Goal: Information Seeking & Learning: Learn about a topic

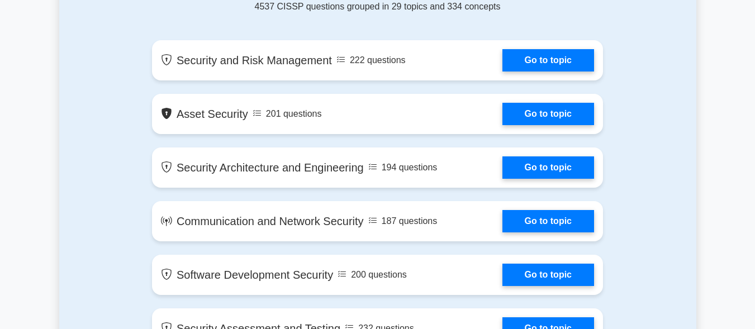
scroll to position [628, 0]
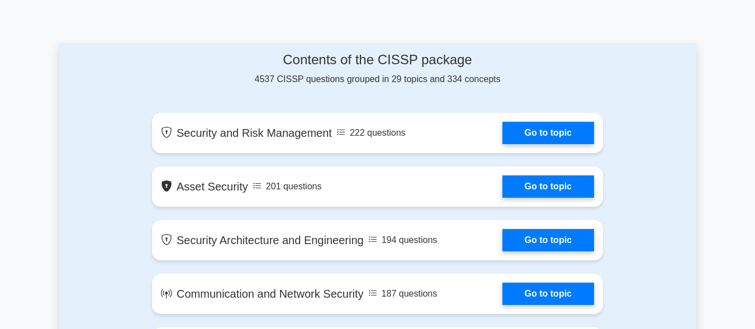
scroll to position [589, 0]
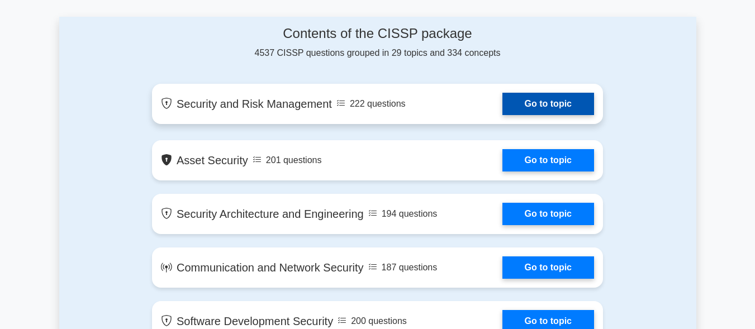
click at [502, 107] on link "Go to topic" at bounding box center [548, 104] width 92 height 22
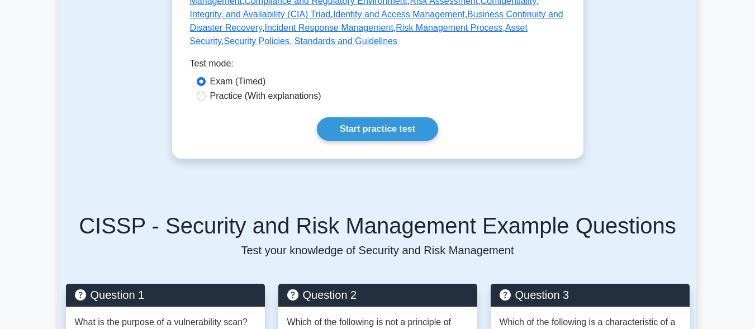
scroll to position [649, 0]
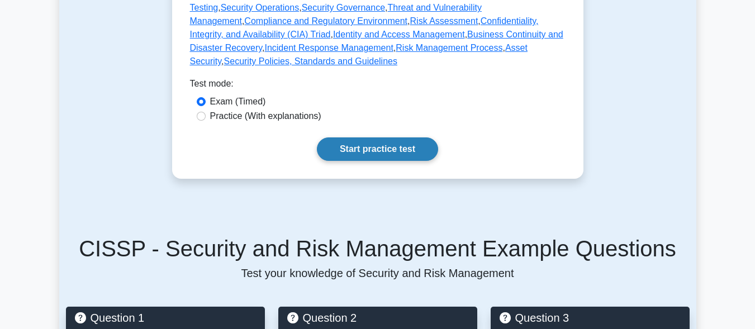
click at [423, 137] on link "Start practice test" at bounding box center [377, 148] width 121 height 23
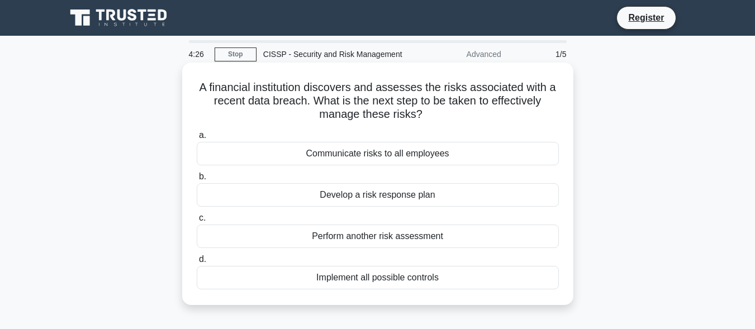
click at [382, 278] on div "Implement all possible controls" at bounding box center [378, 277] width 362 height 23
click at [197, 263] on input "d. Implement all possible controls" at bounding box center [197, 259] width 0 height 7
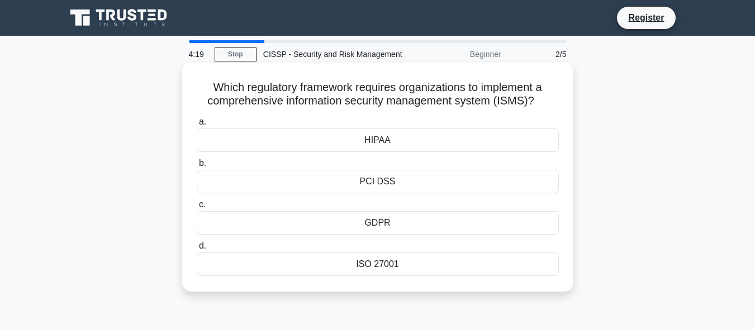
click at [359, 260] on div "ISO 27001" at bounding box center [378, 263] width 362 height 23
click at [197, 250] on input "d. ISO 27001" at bounding box center [197, 245] width 0 height 7
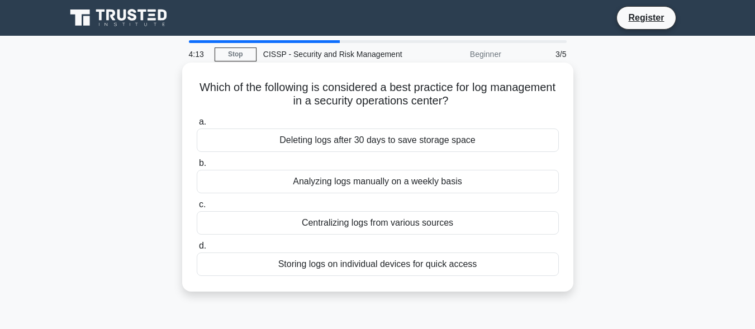
click at [342, 182] on div "Analyzing logs manually on a weekly basis" at bounding box center [378, 181] width 362 height 23
click at [197, 167] on input "b. Analyzing logs manually on a weekly basis" at bounding box center [197, 163] width 0 height 7
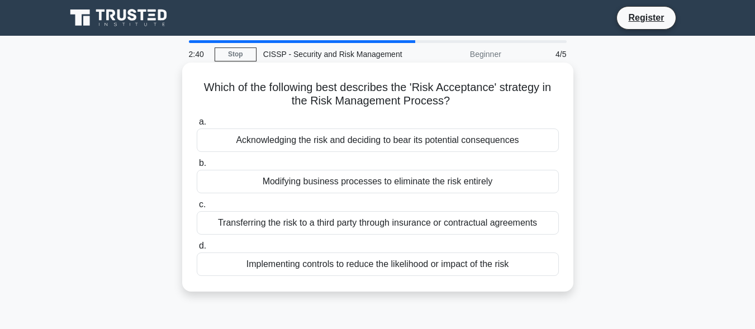
click at [371, 271] on div "Implementing controls to reduce the likelihood or impact of the risk" at bounding box center [378, 263] width 362 height 23
click at [197, 250] on input "d. Implementing controls to reduce the likelihood or impact of the risk" at bounding box center [197, 245] width 0 height 7
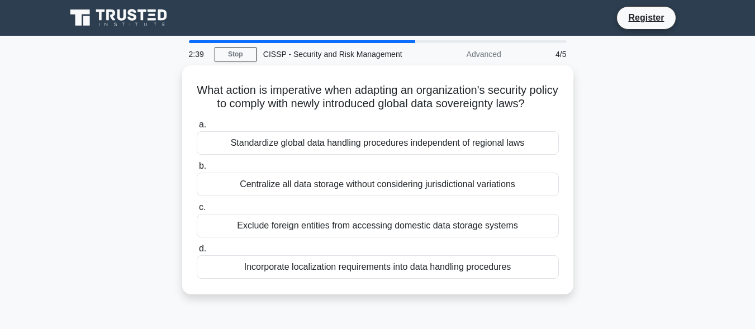
click at [371, 271] on div "Incorporate localization requirements into data handling procedures" at bounding box center [378, 266] width 362 height 23
click at [197, 252] on input "d. Incorporate localization requirements into data handling procedures" at bounding box center [197, 248] width 0 height 7
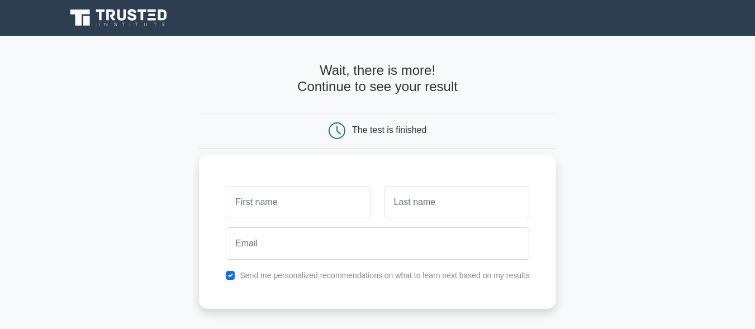
click at [358, 205] on input "text" at bounding box center [298, 202] width 145 height 32
type input "j"
type input "uwamahoro"
click at [432, 213] on input "text" at bounding box center [456, 202] width 145 height 32
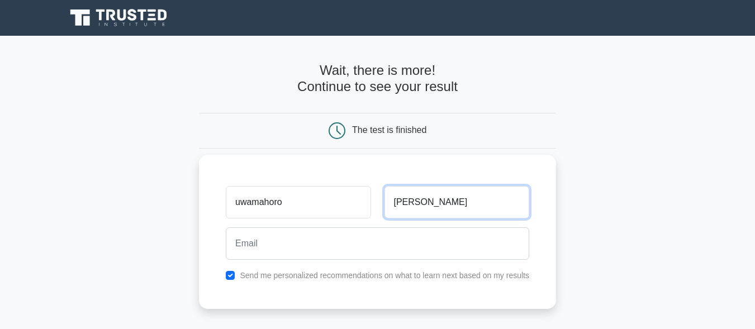
type input "josephine"
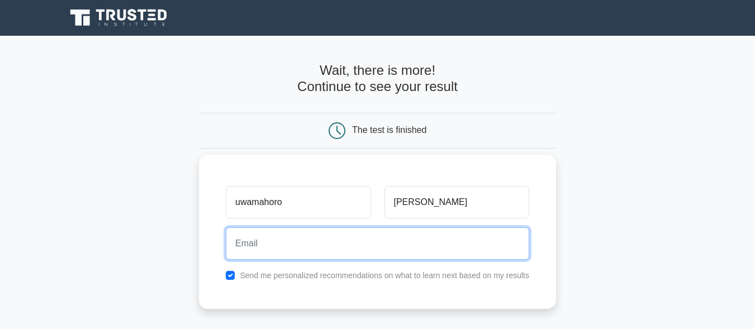
click at [389, 247] on input "email" at bounding box center [377, 243] width 303 height 32
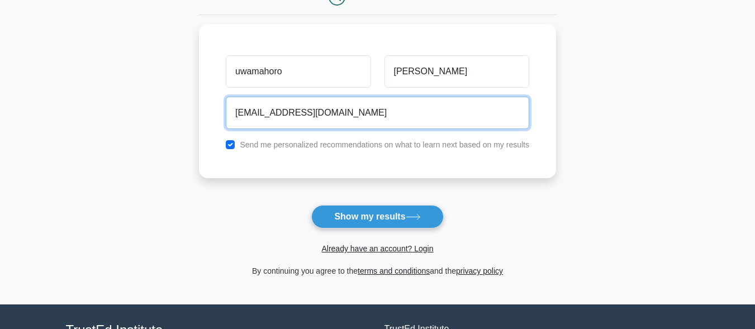
scroll to position [145, 0]
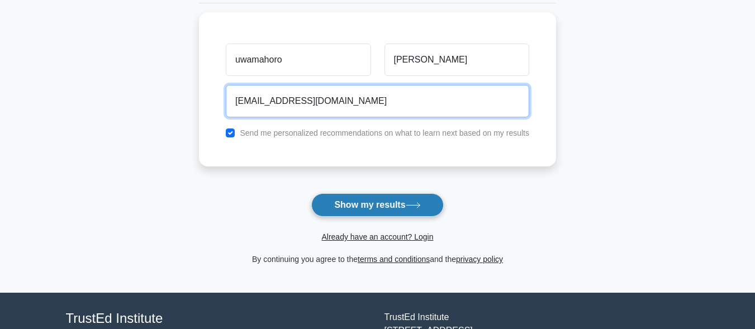
type input "josephineuwamahoro0@gmail.com"
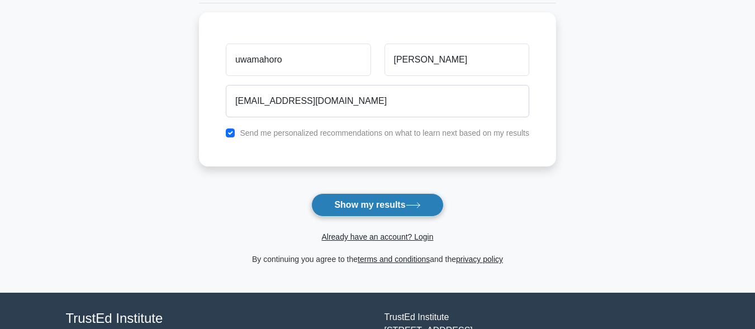
click at [395, 208] on button "Show my results" at bounding box center [377, 204] width 132 height 23
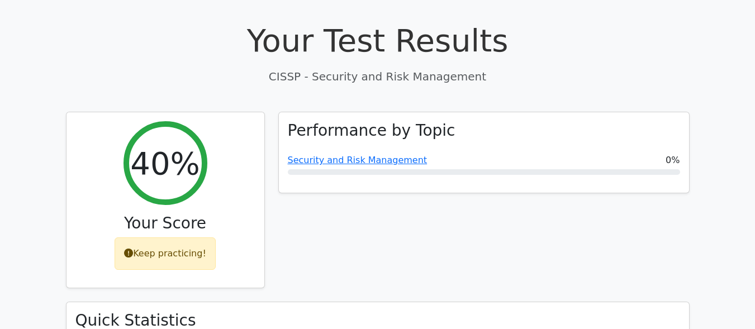
scroll to position [212, 0]
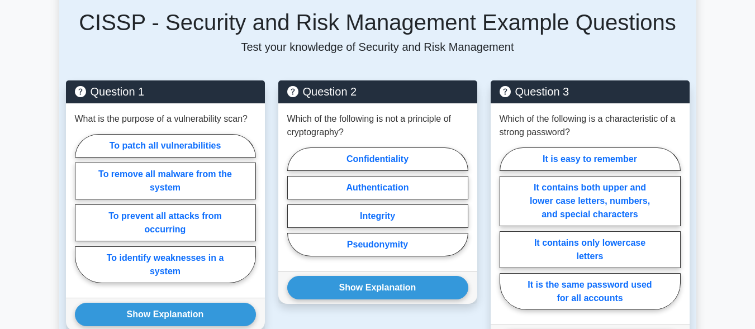
scroll to position [881, 0]
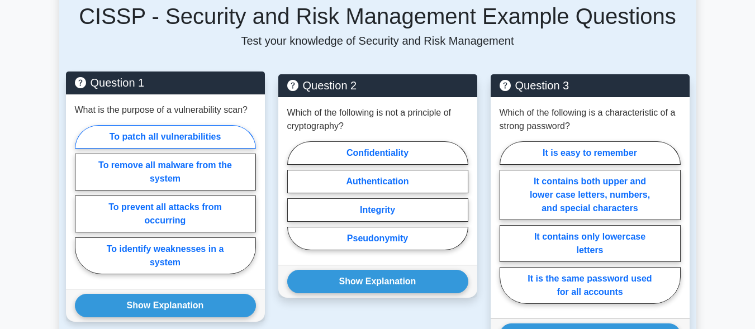
click at [151, 125] on label "To patch all vulnerabilities" at bounding box center [165, 136] width 181 height 23
click at [82, 199] on input "To patch all vulnerabilities" at bounding box center [78, 202] width 7 height 7
radio input "true"
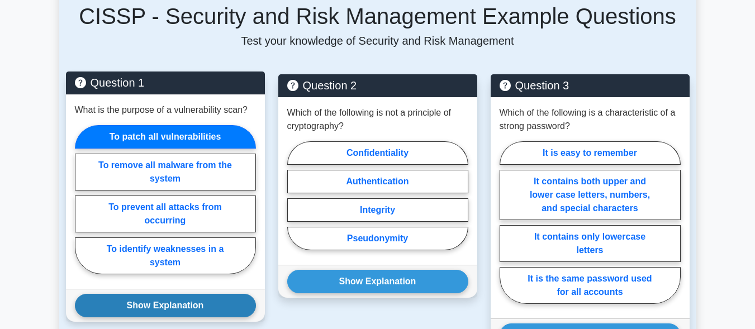
click at [129, 294] on button "Show Explanation" at bounding box center [165, 305] width 181 height 23
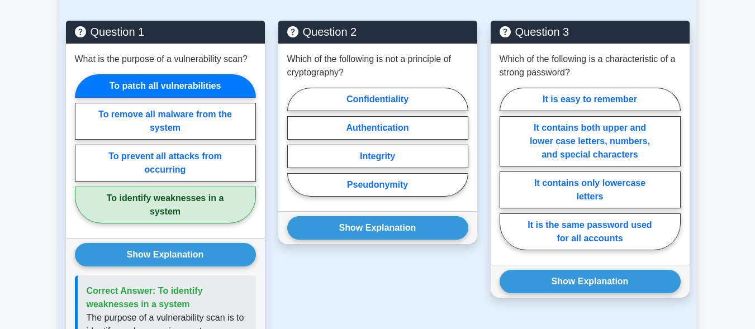
scroll to position [933, 0]
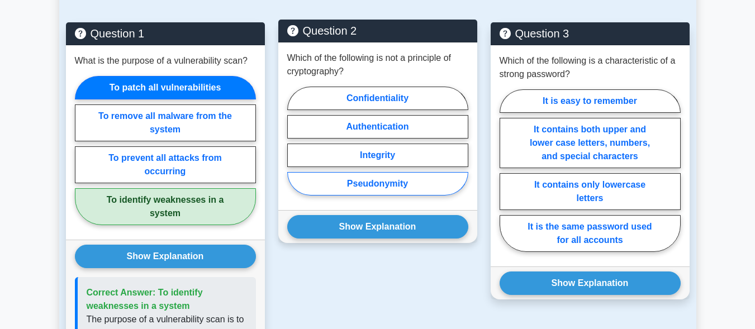
click at [387, 172] on label "Pseudonymity" at bounding box center [377, 183] width 181 height 23
click at [294, 148] on input "Pseudonymity" at bounding box center [290, 144] width 7 height 7
radio input "true"
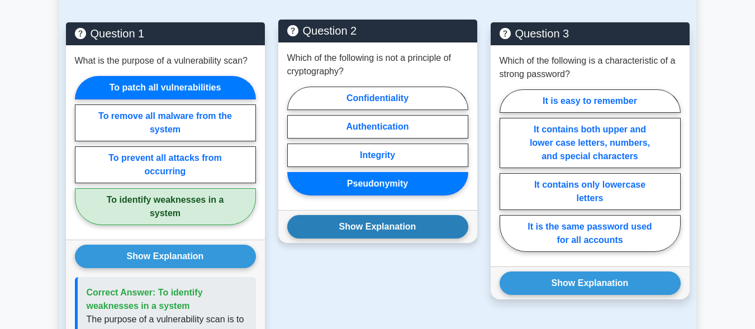
click at [374, 215] on button "Show Explanation" at bounding box center [377, 226] width 181 height 23
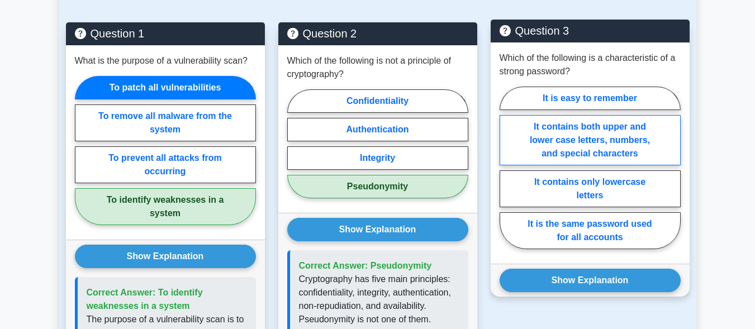
click at [558, 124] on label "It contains both upper and lower case letters, numbers, and special characters" at bounding box center [589, 140] width 181 height 50
click at [507, 168] on input "It contains both upper and lower case letters, numbers, and special characters" at bounding box center [502, 171] width 7 height 7
radio input "true"
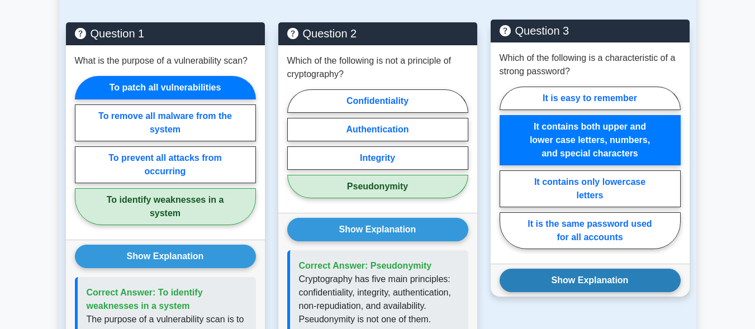
click at [552, 269] on button "Show Explanation" at bounding box center [589, 280] width 181 height 23
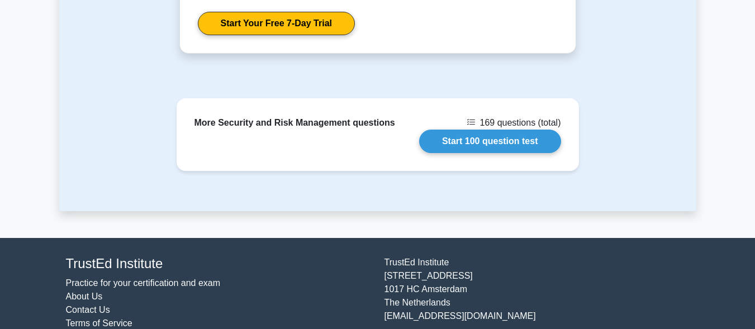
scroll to position [1722, 0]
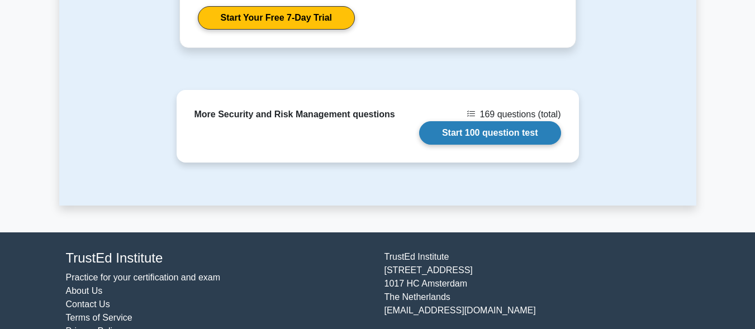
click at [498, 121] on link "Start 100 question test" at bounding box center [490, 132] width 142 height 23
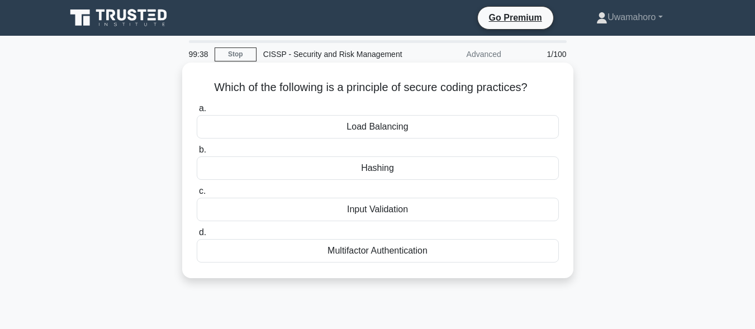
click at [400, 163] on div "Hashing" at bounding box center [378, 167] width 362 height 23
click at [197, 154] on input "b. [GEOGRAPHIC_DATA]" at bounding box center [197, 149] width 0 height 7
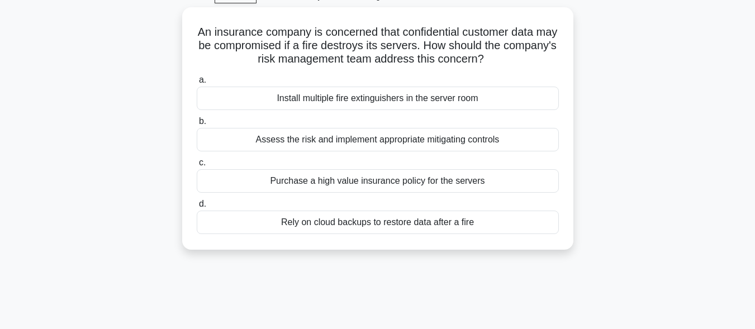
scroll to position [47, 0]
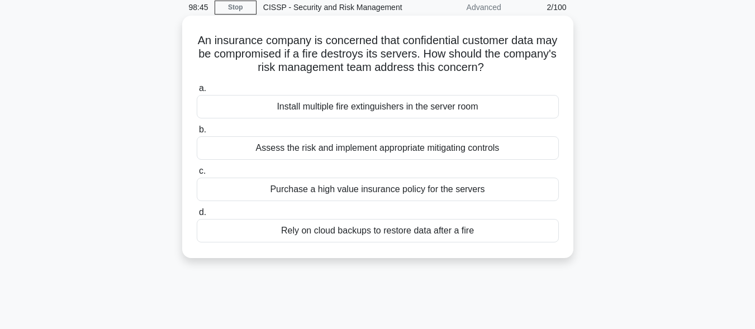
click at [455, 117] on div "Install multiple fire extinguishers in the server room" at bounding box center [378, 106] width 362 height 23
click at [197, 92] on input "a. Install multiple fire extinguishers in the server room" at bounding box center [197, 88] width 0 height 7
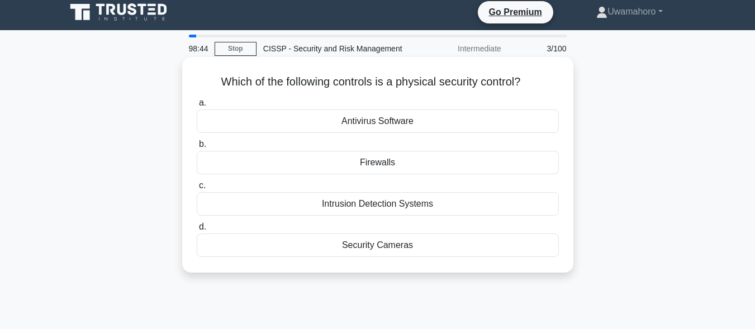
scroll to position [0, 0]
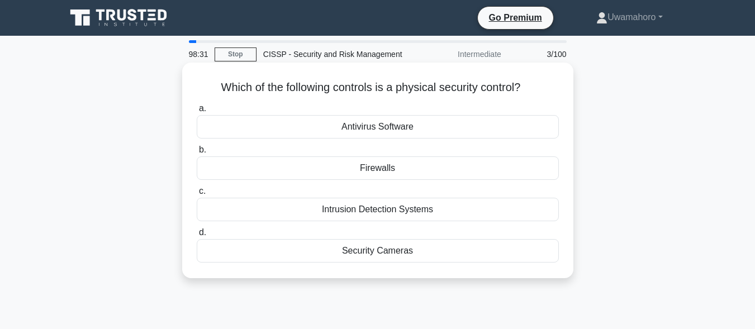
click at [371, 253] on div "Security Cameras" at bounding box center [378, 250] width 362 height 23
click at [197, 236] on input "d. Security Cameras" at bounding box center [197, 232] width 0 height 7
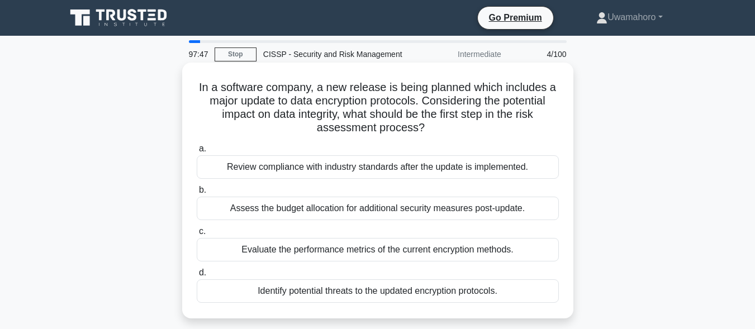
click at [401, 288] on div "Identify potential threats to the updated encryption protocols." at bounding box center [378, 290] width 362 height 23
click at [197, 276] on input "d. Identify potential threats to the updated encryption protocols." at bounding box center [197, 272] width 0 height 7
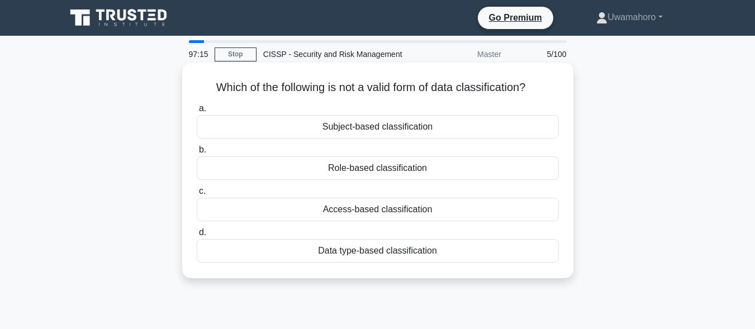
click at [383, 171] on div "Role-based classification" at bounding box center [378, 167] width 362 height 23
click at [197, 154] on input "b. Role-based classification" at bounding box center [197, 149] width 0 height 7
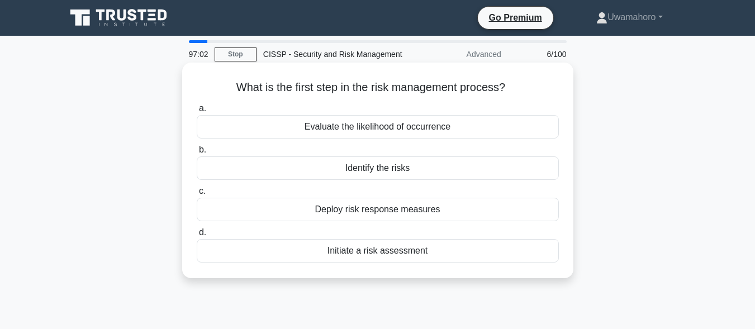
click at [373, 208] on div "Deploy risk response measures" at bounding box center [378, 209] width 362 height 23
click at [197, 195] on input "c. Deploy risk response measures" at bounding box center [197, 191] width 0 height 7
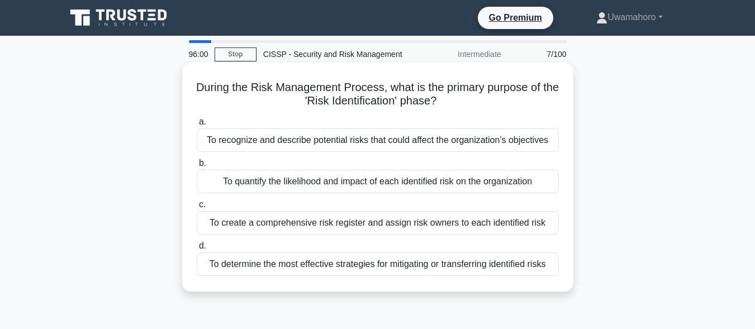
click at [366, 142] on div "To recognize and describe potential risks that could affect the organization's …" at bounding box center [378, 139] width 362 height 23
click at [197, 126] on input "a. To recognize and describe potential risks that could affect the organization…" at bounding box center [197, 121] width 0 height 7
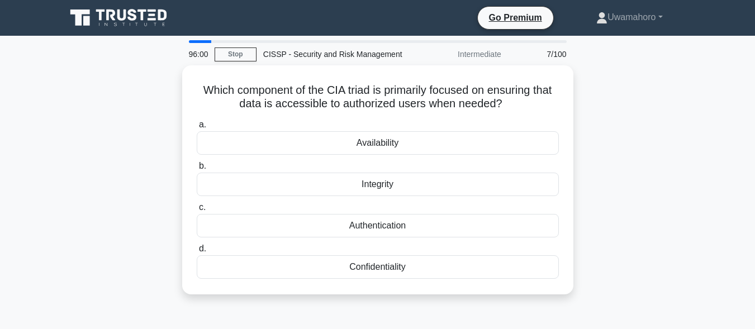
click at [366, 142] on div "Availability" at bounding box center [378, 142] width 362 height 23
click at [197, 128] on input "a. Availability" at bounding box center [197, 124] width 0 height 7
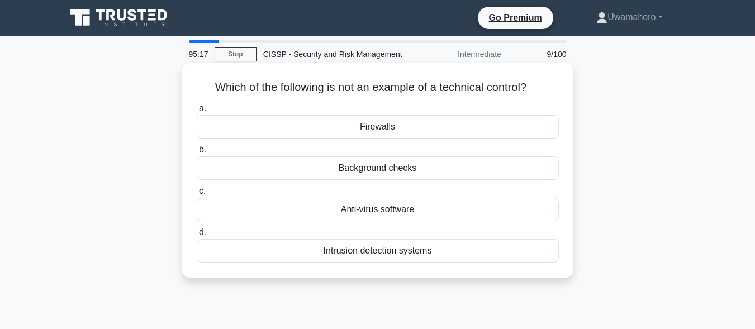
click at [386, 251] on div "Intrusion detection systems" at bounding box center [378, 250] width 362 height 23
click at [197, 236] on input "d. Intrusion detection systems" at bounding box center [197, 232] width 0 height 7
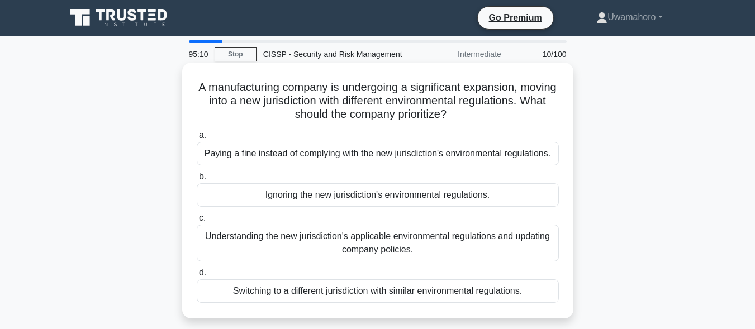
click at [377, 243] on div "Understanding the new jurisdiction's applicable environmental regulations and u…" at bounding box center [378, 243] width 362 height 37
click at [197, 222] on input "c. Understanding the new jurisdiction's applicable environmental regulations an…" at bounding box center [197, 217] width 0 height 7
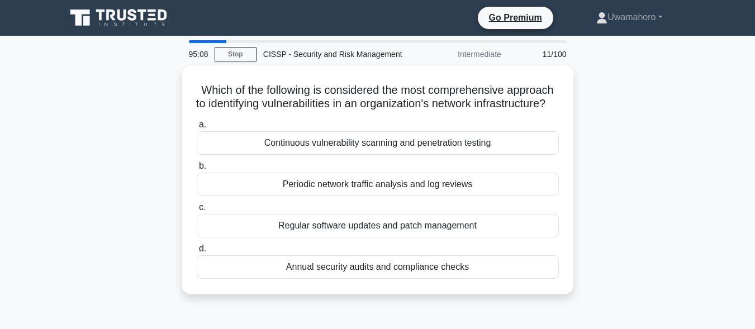
click at [377, 237] on div "Regular software updates and patch management" at bounding box center [378, 225] width 362 height 23
click at [197, 211] on input "c. Regular software updates and patch management" at bounding box center [197, 207] width 0 height 7
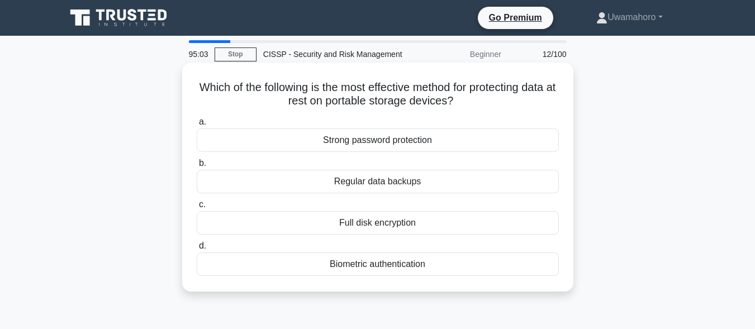
click at [360, 187] on div "Regular data backups" at bounding box center [378, 181] width 362 height 23
click at [197, 167] on input "b. Regular data backups" at bounding box center [197, 163] width 0 height 7
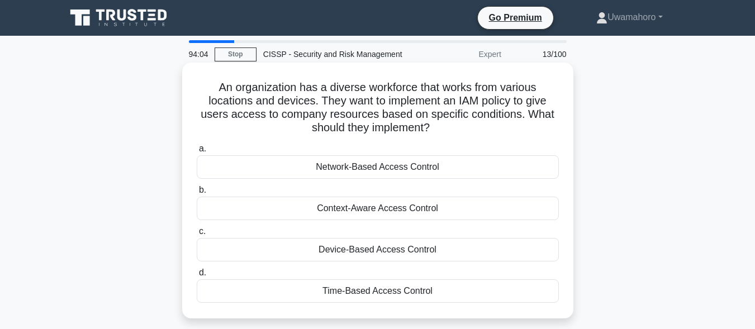
click at [368, 239] on div "Device-Based Access Control" at bounding box center [378, 249] width 362 height 23
click at [197, 235] on input "c. Device-Based Access Control" at bounding box center [197, 231] width 0 height 7
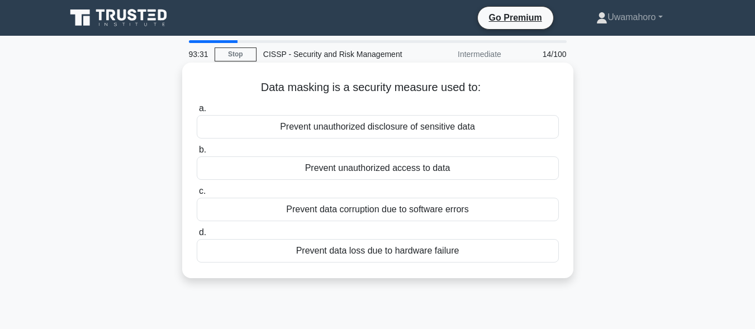
click at [330, 217] on div "Prevent data corruption due to software errors" at bounding box center [378, 209] width 362 height 23
click at [197, 195] on input "c. Prevent data corruption due to software errors" at bounding box center [197, 191] width 0 height 7
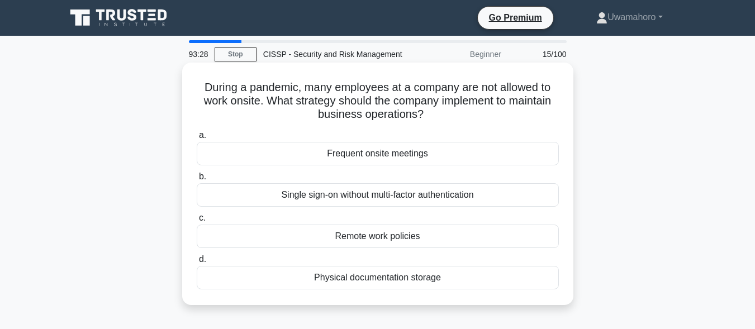
click at [335, 237] on div "Remote work policies" at bounding box center [378, 236] width 362 height 23
click at [197, 222] on input "c. Remote work policies" at bounding box center [197, 217] width 0 height 7
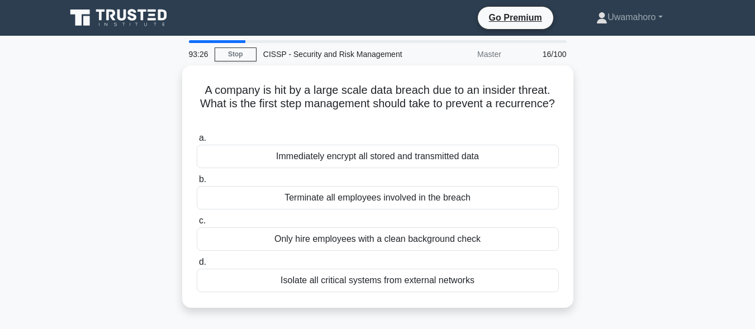
click at [335, 237] on div "Only hire employees with a clean background check" at bounding box center [378, 238] width 362 height 23
click at [197, 225] on input "c. Only hire employees with a clean background check" at bounding box center [197, 220] width 0 height 7
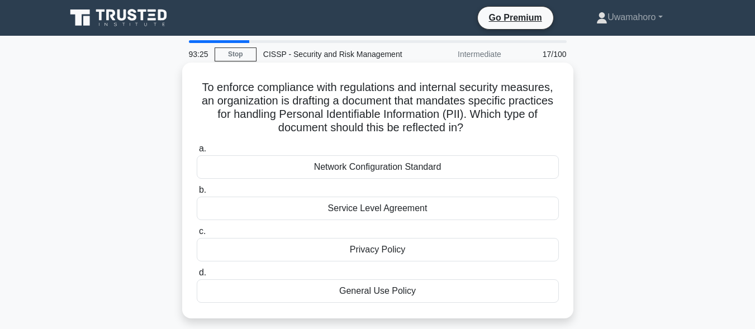
click at [339, 256] on div "Privacy Policy" at bounding box center [378, 249] width 362 height 23
click at [197, 235] on input "c. Privacy Policy" at bounding box center [197, 231] width 0 height 7
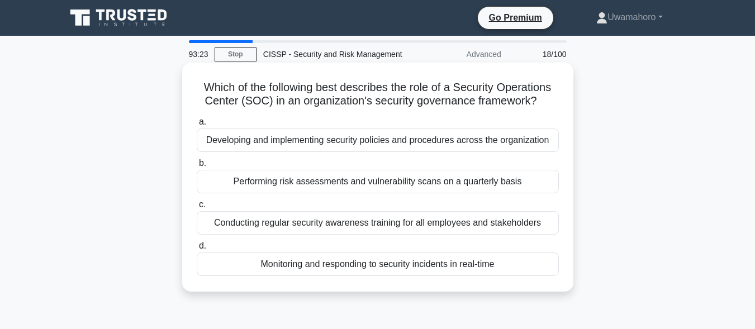
click at [339, 265] on div "Monitoring and responding to security incidents in real-time" at bounding box center [378, 263] width 362 height 23
click at [197, 250] on input "d. Monitoring and responding to security incidents in real-time" at bounding box center [197, 245] width 0 height 7
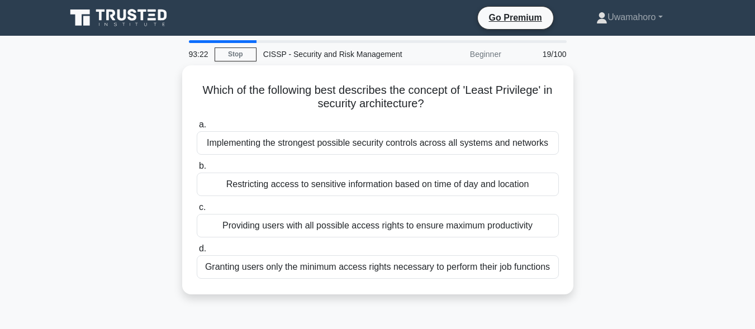
click at [339, 265] on div "Granting users only the minimum access rights necessary to perform their job fu…" at bounding box center [378, 266] width 362 height 23
click at [197, 252] on input "d. Granting users only the minimum access rights necessary to perform their job…" at bounding box center [197, 248] width 0 height 7
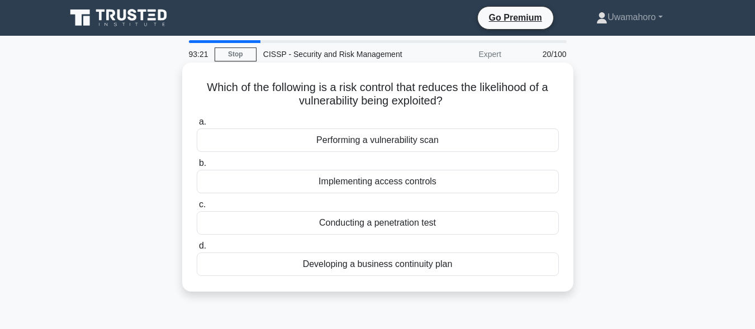
click at [337, 221] on div "Conducting a penetration test" at bounding box center [378, 222] width 362 height 23
click at [197, 208] on input "c. Conducting a penetration test" at bounding box center [197, 204] width 0 height 7
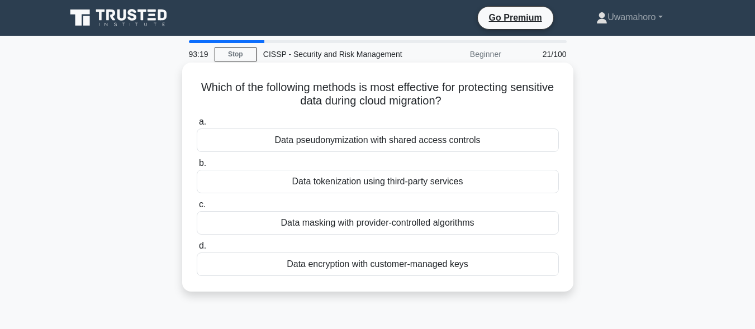
click at [336, 182] on div "Data tokenization using third-party services" at bounding box center [378, 181] width 362 height 23
click at [197, 167] on input "b. Data tokenization using third-party services" at bounding box center [197, 163] width 0 height 7
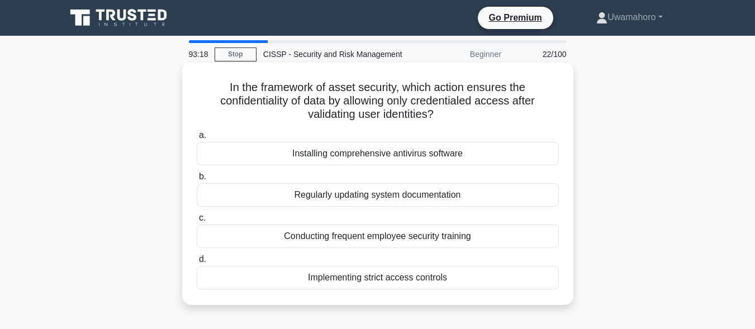
click at [332, 194] on div "Regularly updating system documentation" at bounding box center [378, 194] width 362 height 23
click at [197, 180] on input "b. Regularly updating system documentation" at bounding box center [197, 176] width 0 height 7
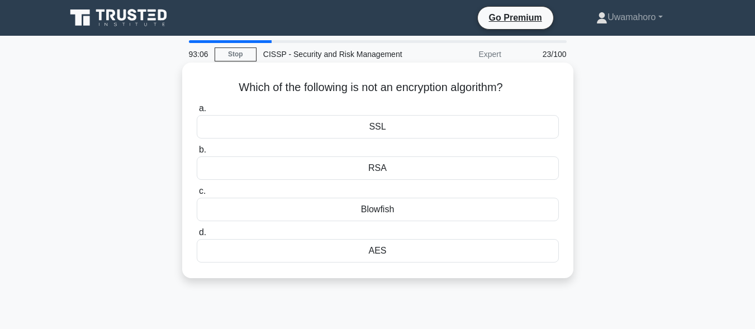
click at [355, 213] on div "Blowfish" at bounding box center [378, 209] width 362 height 23
click at [197, 195] on input "c. Blowfish" at bounding box center [197, 191] width 0 height 7
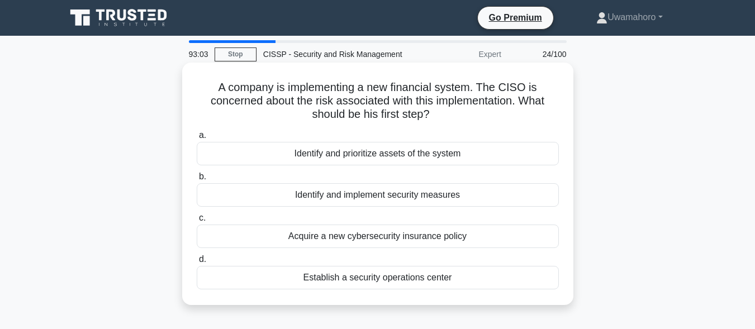
click at [357, 199] on div "Identify and implement security measures" at bounding box center [378, 194] width 362 height 23
click at [197, 180] on input "b. Identify and implement security measures" at bounding box center [197, 176] width 0 height 7
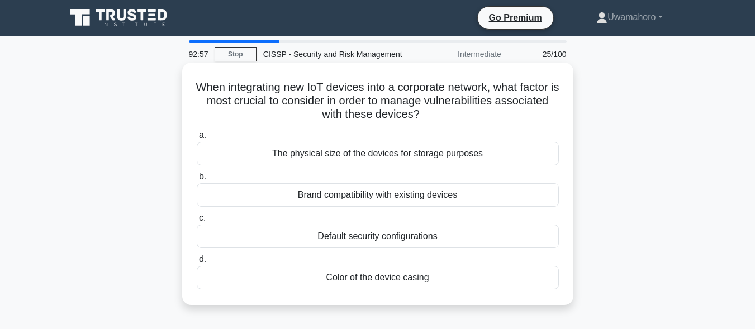
click at [364, 191] on div "Brand compatibility with existing devices" at bounding box center [378, 194] width 362 height 23
click at [197, 180] on input "b. Brand compatibility with existing devices" at bounding box center [197, 176] width 0 height 7
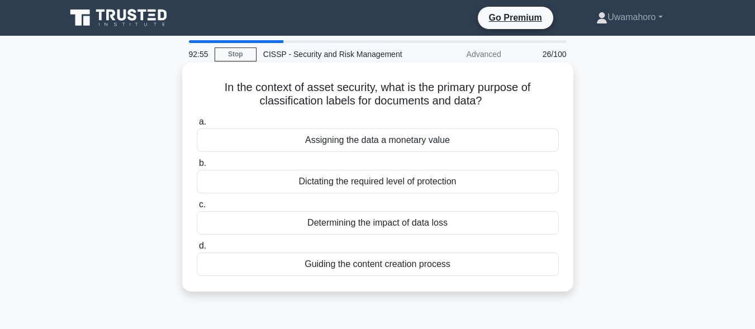
click at [364, 221] on div "Determining the impact of data loss" at bounding box center [378, 222] width 362 height 23
click at [197, 208] on input "c. Determining the impact of data loss" at bounding box center [197, 204] width 0 height 7
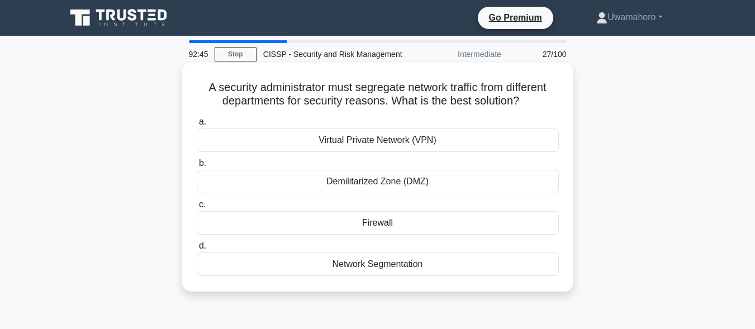
click at [335, 264] on div "Network Segmentation" at bounding box center [378, 263] width 362 height 23
click at [197, 250] on input "d. Network Segmentation" at bounding box center [197, 245] width 0 height 7
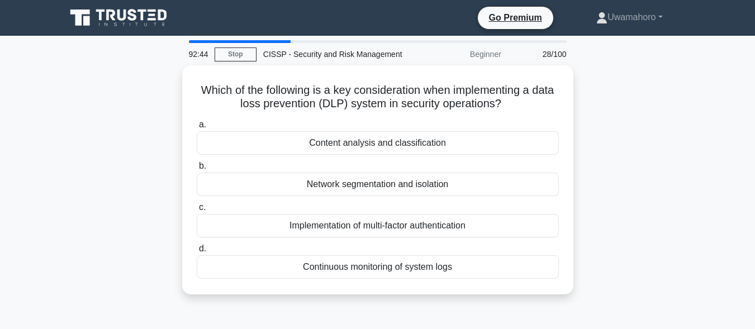
click at [335, 264] on div "Continuous monitoring of system logs" at bounding box center [378, 266] width 362 height 23
click at [197, 252] on input "d. Continuous monitoring of system logs" at bounding box center [197, 248] width 0 height 7
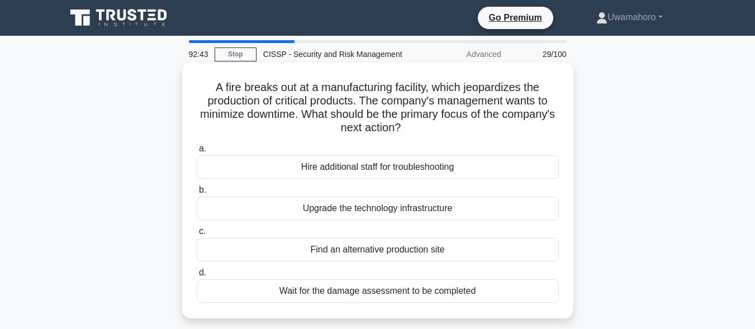
click at [337, 253] on div "Find an alternative production site" at bounding box center [378, 249] width 362 height 23
click at [197, 235] on input "c. Find an alternative production site" at bounding box center [197, 231] width 0 height 7
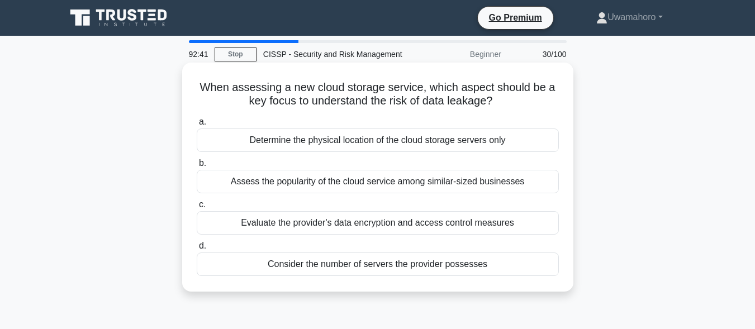
click at [334, 226] on div "Evaluate the provider's data encryption and access control measures" at bounding box center [378, 222] width 362 height 23
click at [197, 208] on input "c. Evaluate the provider's data encryption and access control measures" at bounding box center [197, 204] width 0 height 7
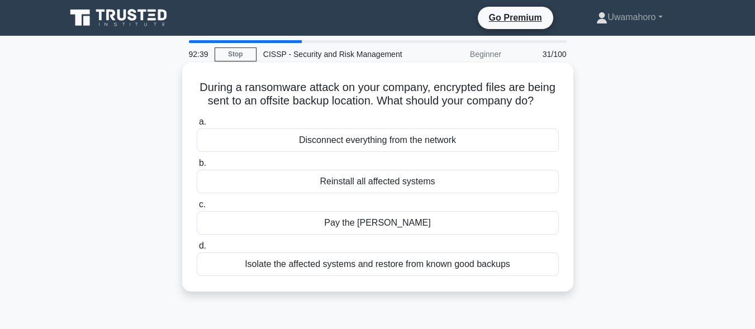
click at [334, 235] on div "Pay the ransom" at bounding box center [378, 222] width 362 height 23
click at [197, 208] on input "c. Pay the ransom" at bounding box center [197, 204] width 0 height 7
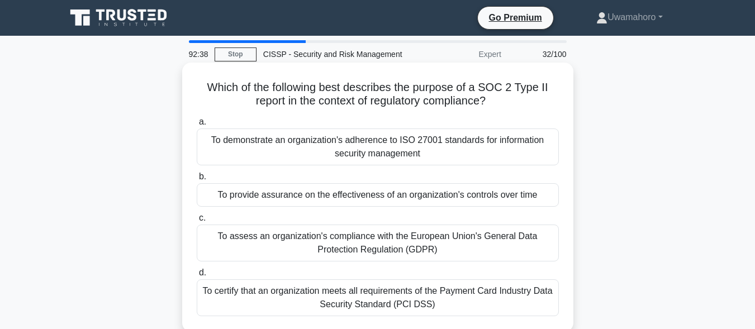
click at [362, 158] on div "To demonstrate an organization's adherence to ISO 27001 standards for informati…" at bounding box center [378, 146] width 362 height 37
click at [197, 126] on input "a. To demonstrate an organization's adherence to ISO 27001 standards for inform…" at bounding box center [197, 121] width 0 height 7
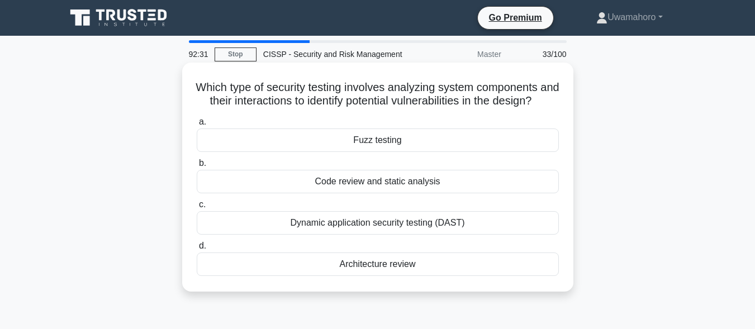
click at [351, 235] on div "Dynamic application security testing (DAST)" at bounding box center [378, 222] width 362 height 23
click at [197, 208] on input "c. Dynamic application security testing (DAST)" at bounding box center [197, 204] width 0 height 7
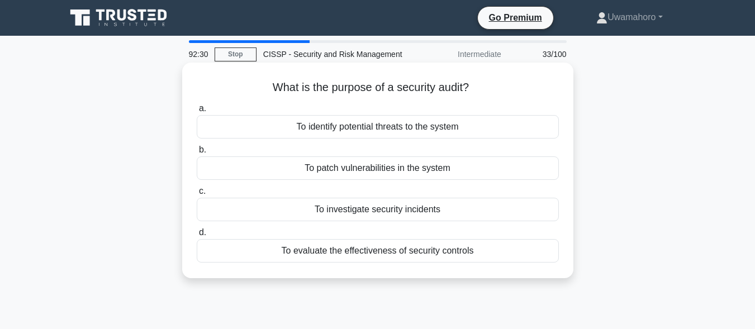
click at [358, 209] on div "To investigate security incidents" at bounding box center [378, 209] width 362 height 23
click at [197, 195] on input "c. To investigate security incidents" at bounding box center [197, 191] width 0 height 7
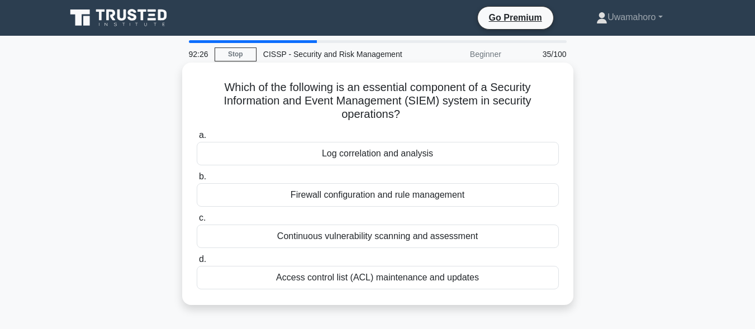
click at [355, 196] on div "Firewall configuration and rule management" at bounding box center [378, 194] width 362 height 23
click at [197, 180] on input "b. Firewall configuration and rule management" at bounding box center [197, 176] width 0 height 7
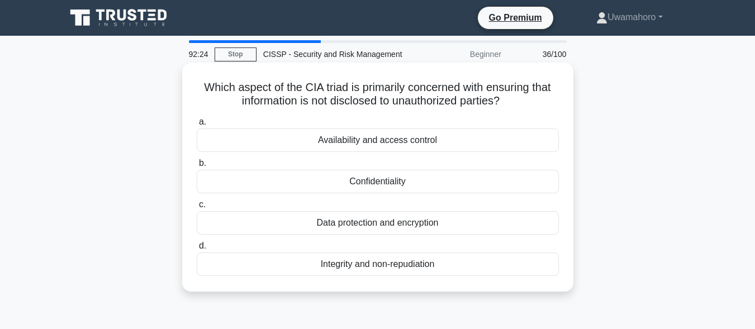
click at [363, 185] on div "Confidentiality" at bounding box center [378, 181] width 362 height 23
click at [197, 167] on input "b. Confidentiality" at bounding box center [197, 163] width 0 height 7
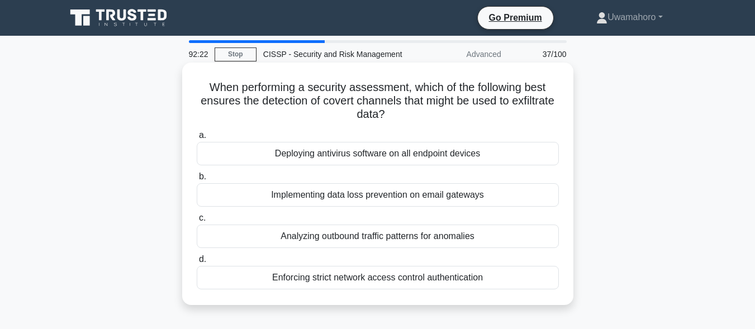
click at [377, 198] on div "Implementing data loss prevention on email gateways" at bounding box center [378, 194] width 362 height 23
click at [197, 180] on input "b. Implementing data loss prevention on email gateways" at bounding box center [197, 176] width 0 height 7
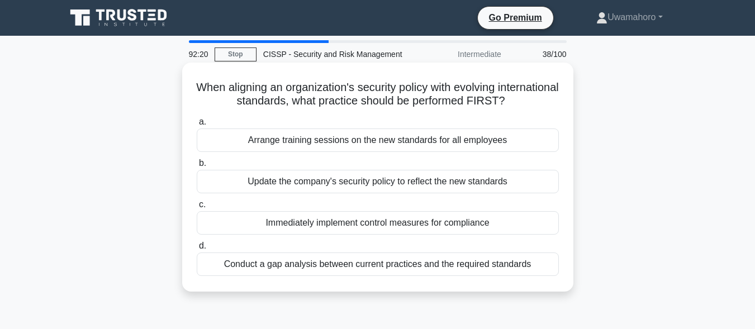
click at [381, 179] on div "Update the company's security policy to reflect the new standards" at bounding box center [378, 181] width 362 height 23
click at [197, 167] on input "b. Update the company's security policy to reflect the new standards" at bounding box center [197, 163] width 0 height 7
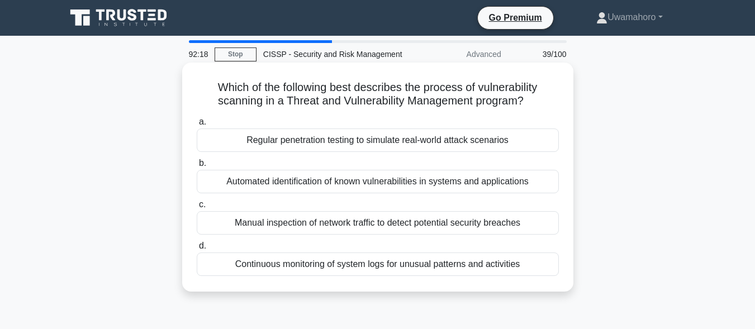
click at [382, 139] on div "Regular penetration testing to simulate real-world attack scenarios" at bounding box center [378, 139] width 362 height 23
click at [197, 126] on input "a. Regular penetration testing to simulate real-world attack scenarios" at bounding box center [197, 121] width 0 height 7
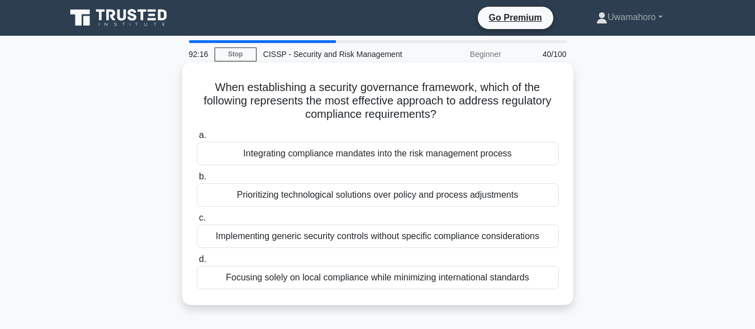
click at [368, 198] on div "Prioritizing technological solutions over policy and process adjustments" at bounding box center [378, 194] width 362 height 23
click at [197, 180] on input "b. Prioritizing technological solutions over policy and process adjustments" at bounding box center [197, 176] width 0 height 7
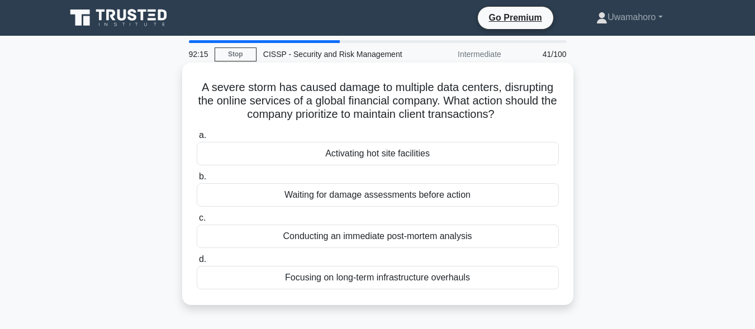
click at [372, 195] on div "Waiting for damage assessments before action" at bounding box center [378, 194] width 362 height 23
click at [197, 180] on input "b. Waiting for damage assessments before action" at bounding box center [197, 176] width 0 height 7
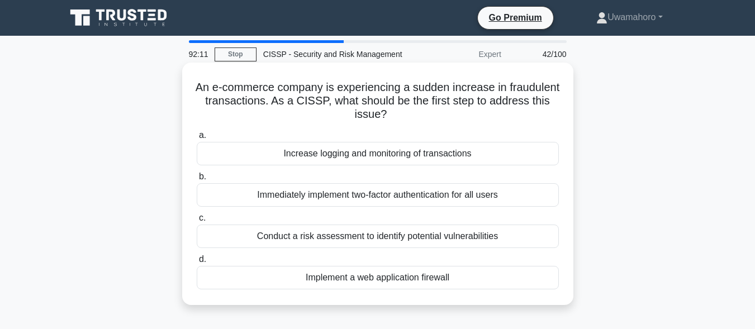
click at [368, 198] on div "Immediately implement two-factor authentication for all users" at bounding box center [378, 194] width 362 height 23
click at [197, 180] on input "b. Immediately implement two-factor authentication for all users" at bounding box center [197, 176] width 0 height 7
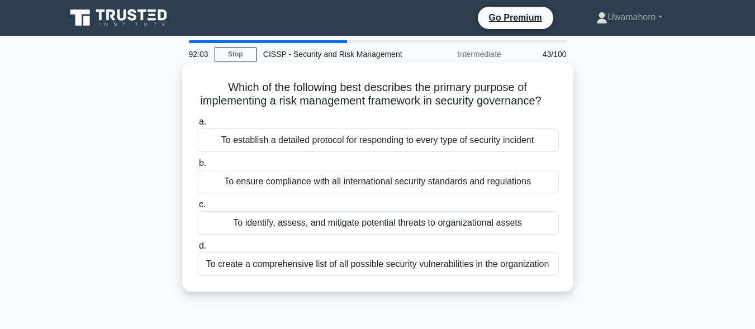
click at [291, 193] on div "To ensure compliance with all international security standards and regulations" at bounding box center [378, 181] width 362 height 23
click at [197, 167] on input "b. To ensure compliance with all international security standards and regulatio…" at bounding box center [197, 163] width 0 height 7
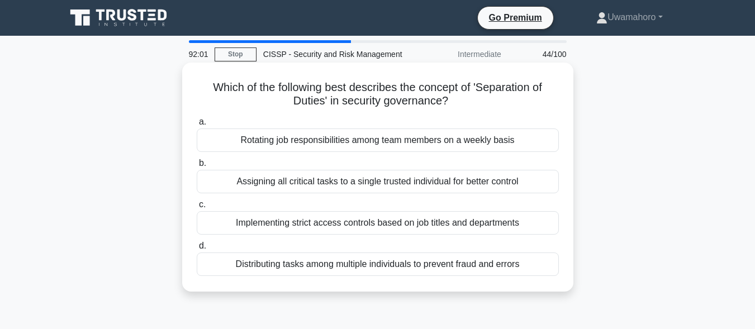
click at [320, 224] on div "Implementing strict access controls based on job titles and departments" at bounding box center [378, 222] width 362 height 23
click at [197, 208] on input "c. Implementing strict access controls based on job titles and departments" at bounding box center [197, 204] width 0 height 7
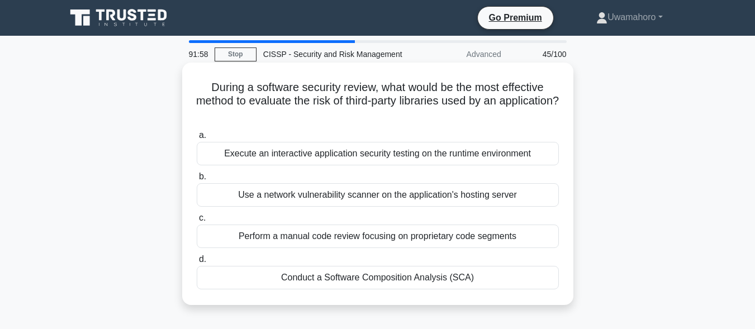
click at [347, 150] on div "Execute an interactive application security testing on the runtime environment" at bounding box center [378, 153] width 362 height 23
click at [197, 139] on input "a. Execute an interactive application security testing on the runtime environme…" at bounding box center [197, 135] width 0 height 7
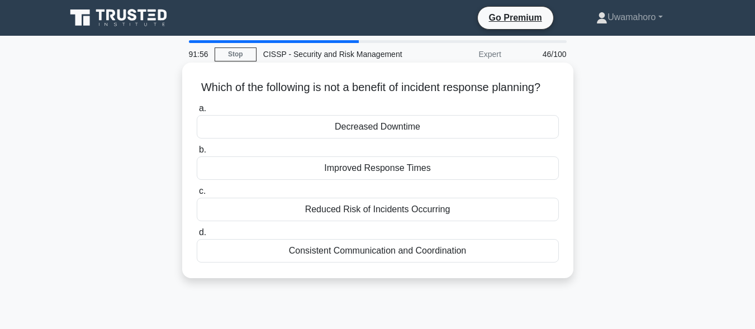
click at [340, 221] on div "Reduced Risk of Incidents Occurring" at bounding box center [378, 209] width 362 height 23
click at [197, 195] on input "c. Reduced Risk of Incidents Occurring" at bounding box center [197, 191] width 0 height 7
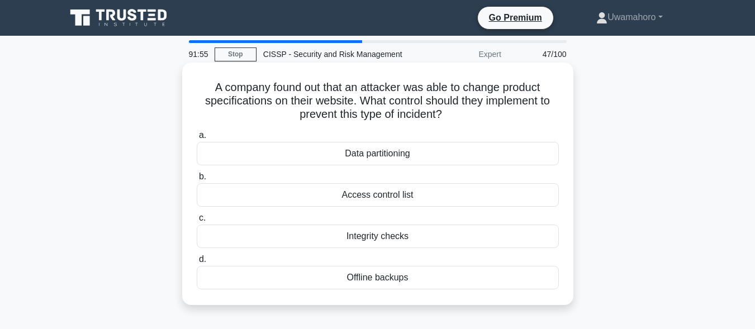
click at [353, 199] on div "Access control list" at bounding box center [378, 194] width 362 height 23
click at [197, 180] on input "b. Access control list" at bounding box center [197, 176] width 0 height 7
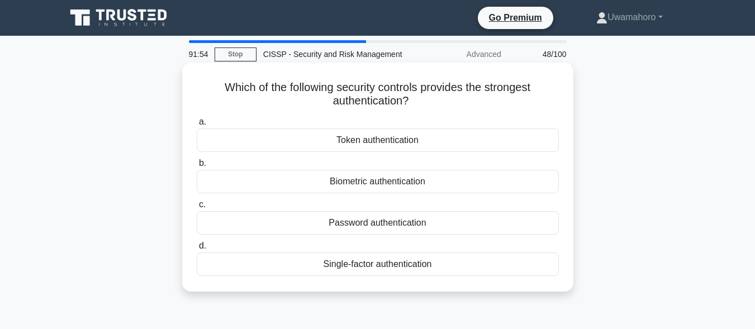
click at [364, 217] on div "Password authentication" at bounding box center [378, 222] width 362 height 23
click at [197, 208] on input "c. Password authentication" at bounding box center [197, 204] width 0 height 7
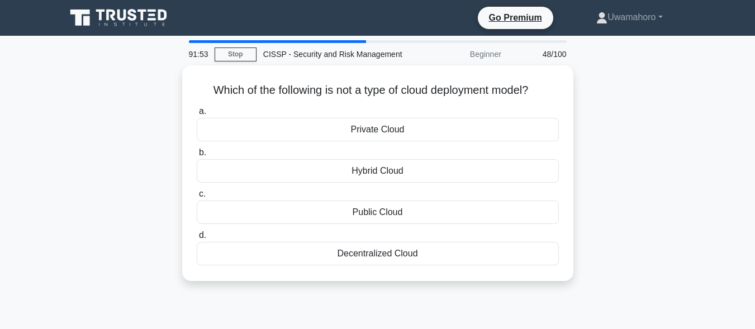
click at [364, 217] on div "Public Cloud" at bounding box center [378, 212] width 362 height 23
click at [197, 198] on input "c. Public Cloud" at bounding box center [197, 193] width 0 height 7
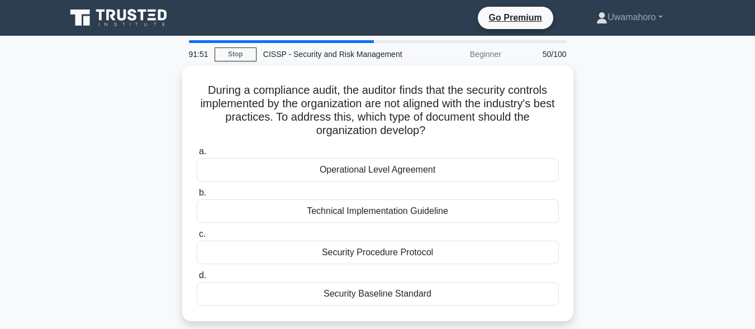
click at [364, 217] on div "Technical Implementation Guideline" at bounding box center [378, 210] width 362 height 23
click at [197, 197] on input "b. Technical Implementation Guideline" at bounding box center [197, 192] width 0 height 7
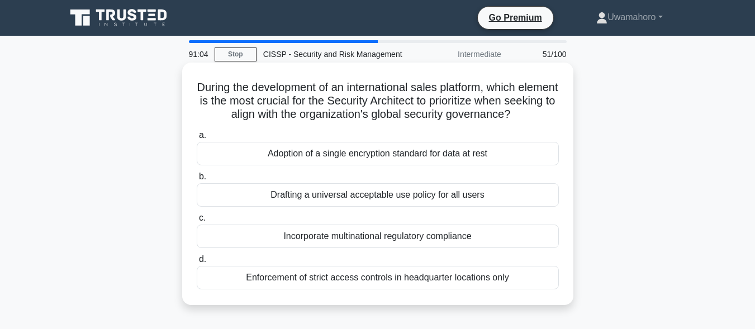
click at [341, 282] on div "Enforcement of strict access controls in headquarter locations only" at bounding box center [378, 277] width 362 height 23
click at [197, 263] on input "d. Enforcement of strict access controls in headquarter locations only" at bounding box center [197, 259] width 0 height 7
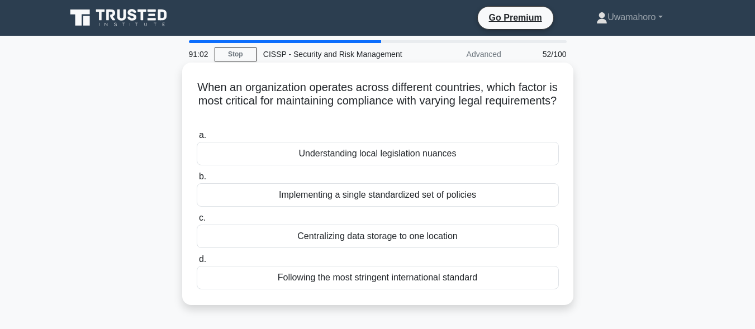
click at [338, 194] on div "Implementing a single standardized set of policies" at bounding box center [378, 194] width 362 height 23
click at [197, 180] on input "b. Implementing a single standardized set of policies" at bounding box center [197, 176] width 0 height 7
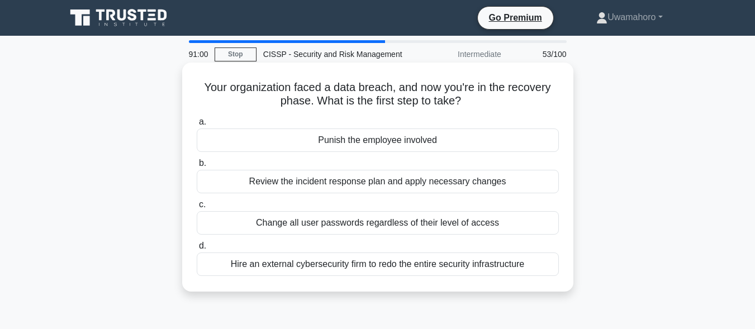
click at [332, 229] on div "Change all user passwords regardless of their level of access" at bounding box center [378, 222] width 362 height 23
click at [197, 208] on input "c. Change all user passwords regardless of their level of access" at bounding box center [197, 204] width 0 height 7
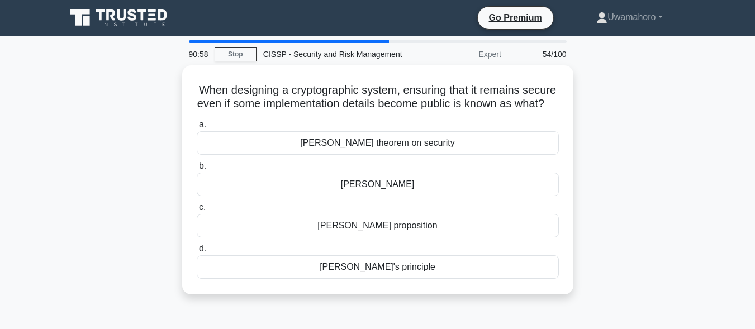
click at [331, 155] on div "Euler's theorem on security" at bounding box center [378, 142] width 362 height 23
click at [197, 128] on input "a. Euler's theorem on security" at bounding box center [197, 124] width 0 height 7
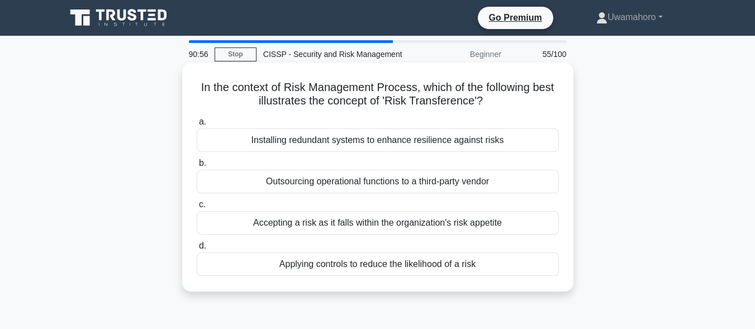
click at [340, 217] on div "Accepting a risk as it falls within the organization's risk appetite" at bounding box center [378, 222] width 362 height 23
click at [197, 208] on input "c. Accepting a risk as it falls within the organization's risk appetite" at bounding box center [197, 204] width 0 height 7
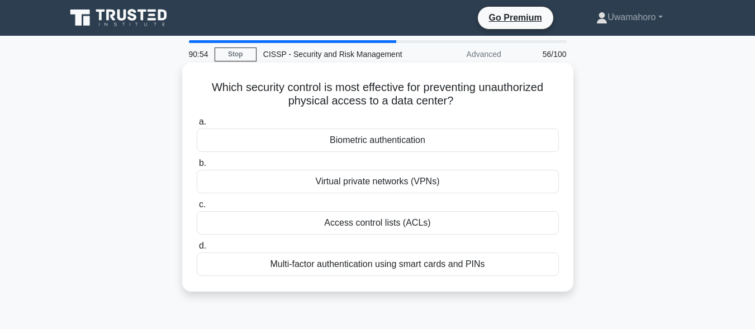
click at [340, 185] on div "Virtual private networks (VPNs)" at bounding box center [378, 181] width 362 height 23
click at [197, 167] on input "b. Virtual private networks (VPNs)" at bounding box center [197, 163] width 0 height 7
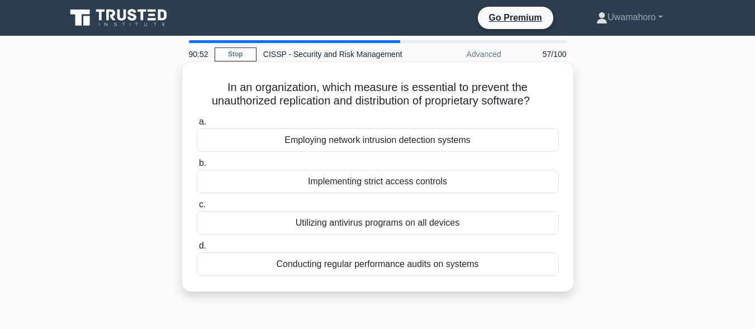
click at [325, 264] on div "Conducting regular performance audits on systems" at bounding box center [378, 263] width 362 height 23
click at [197, 250] on input "d. Conducting regular performance audits on systems" at bounding box center [197, 245] width 0 height 7
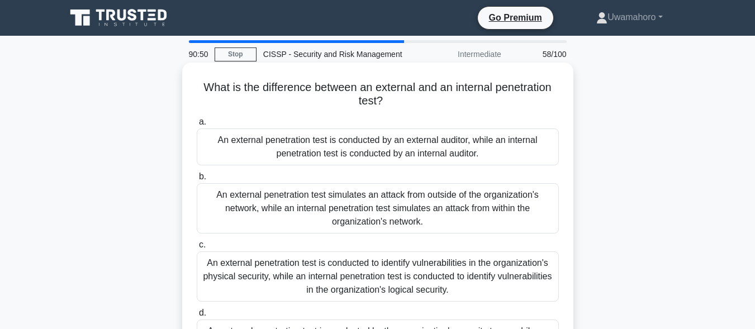
click at [311, 202] on div "An external penetration test simulates an attack from outside of the organizati…" at bounding box center [378, 208] width 362 height 50
click at [197, 180] on input "b. An external penetration test simulates an attack from outside of the organiz…" at bounding box center [197, 176] width 0 height 7
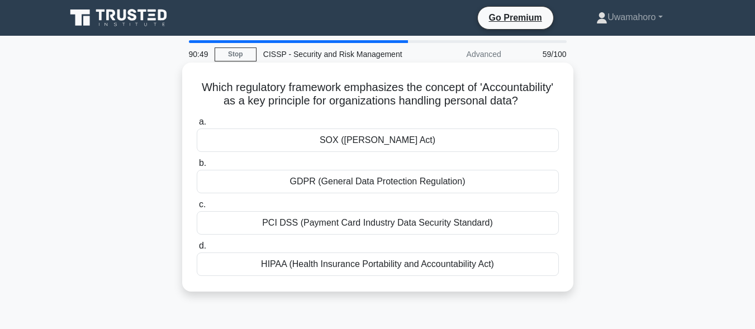
click at [314, 193] on div "GDPR (General Data Protection Regulation)" at bounding box center [378, 181] width 362 height 23
click at [197, 167] on input "b. GDPR (General Data Protection Regulation)" at bounding box center [197, 163] width 0 height 7
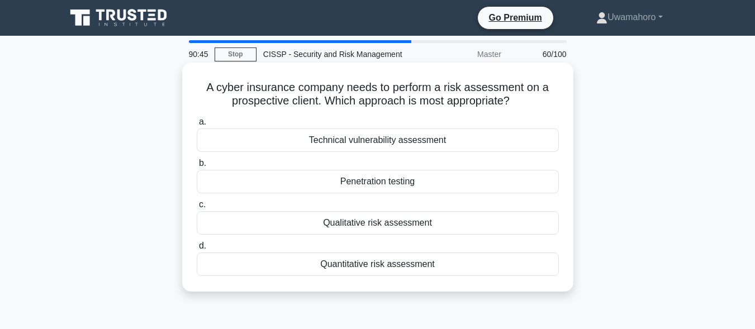
click at [323, 228] on div "Qualitative risk assessment" at bounding box center [378, 222] width 362 height 23
click at [197, 208] on input "c. Qualitative risk assessment" at bounding box center [197, 204] width 0 height 7
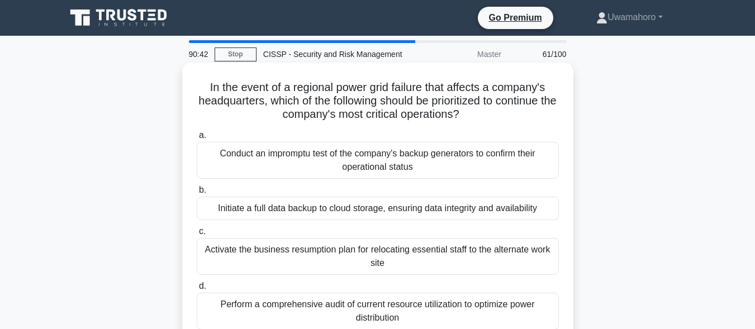
click at [312, 257] on div "Activate the business resumption plan for relocating essential staff to the alt…" at bounding box center [378, 256] width 362 height 37
click at [197, 235] on input "c. Activate the business resumption plan for relocating essential staff to the …" at bounding box center [197, 231] width 0 height 7
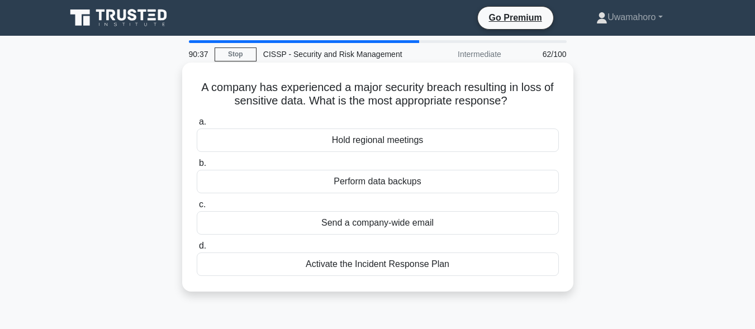
click at [347, 222] on div "Send a company-wide email" at bounding box center [378, 222] width 362 height 23
click at [197, 208] on input "c. Send a company-wide email" at bounding box center [197, 204] width 0 height 7
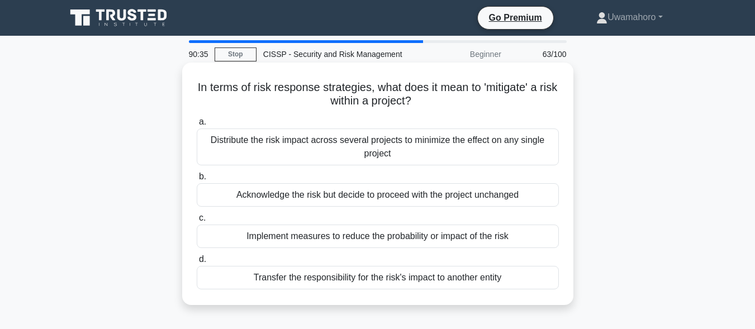
click at [364, 193] on div "Acknowledge the risk but decide to proceed with the project unchanged" at bounding box center [378, 194] width 362 height 23
click at [197, 180] on input "b. Acknowledge the risk but decide to proceed with the project unchanged" at bounding box center [197, 176] width 0 height 7
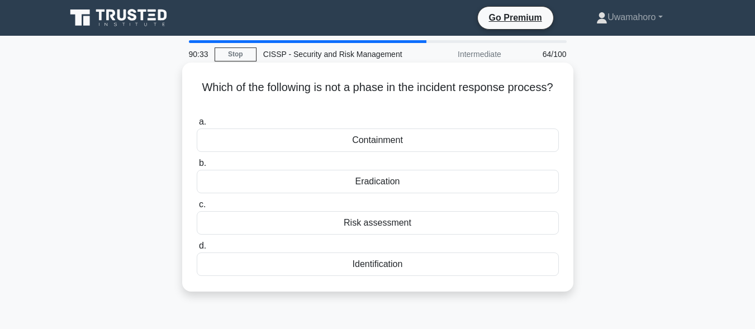
click at [356, 223] on div "Risk assessment" at bounding box center [378, 222] width 362 height 23
click at [197, 208] on input "c. Risk assessment" at bounding box center [197, 204] width 0 height 7
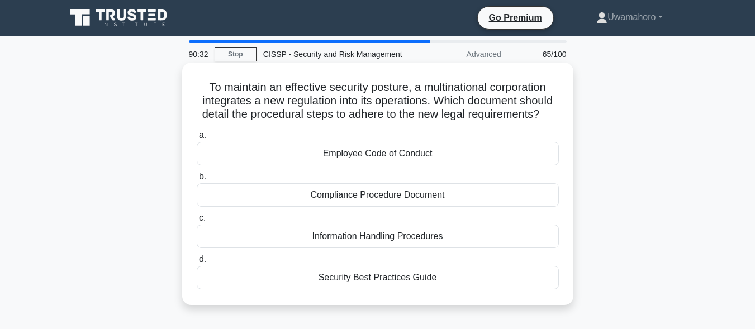
click at [363, 198] on div "Compliance Procedure Document" at bounding box center [378, 194] width 362 height 23
click at [197, 180] on input "b. Compliance Procedure Document" at bounding box center [197, 176] width 0 height 7
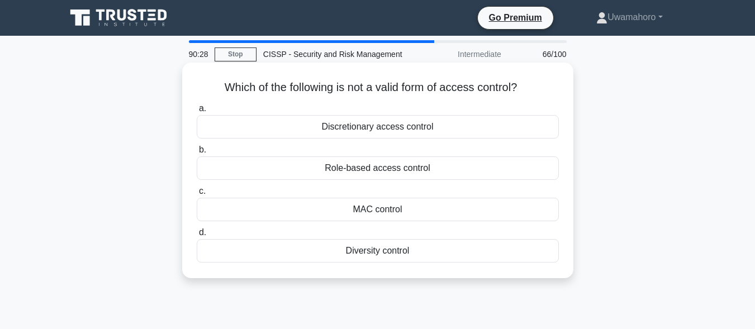
click at [376, 169] on div "Role-based access control" at bounding box center [378, 167] width 362 height 23
click at [197, 154] on input "b. Role-based access control" at bounding box center [197, 149] width 0 height 7
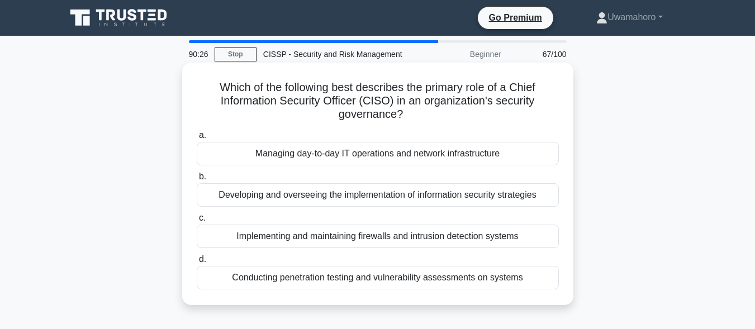
click at [359, 200] on div "Developing and overseeing the implementation of information security strategies" at bounding box center [378, 194] width 362 height 23
click at [197, 180] on input "b. Developing and overseeing the implementation of information security strateg…" at bounding box center [197, 176] width 0 height 7
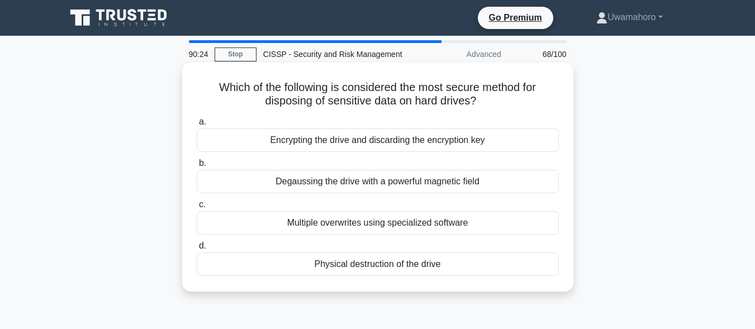
click at [361, 184] on div "Degaussing the drive with a powerful magnetic field" at bounding box center [378, 181] width 362 height 23
click at [197, 167] on input "b. Degaussing the drive with a powerful magnetic field" at bounding box center [197, 163] width 0 height 7
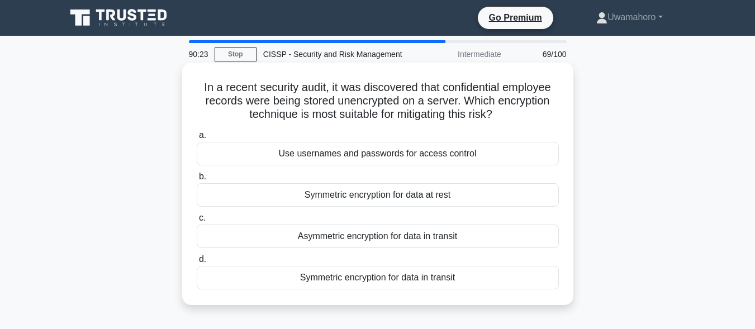
click at [355, 198] on div "Symmetric encryption for data at rest" at bounding box center [378, 194] width 362 height 23
click at [197, 180] on input "b. Symmetric encryption for data at rest" at bounding box center [197, 176] width 0 height 7
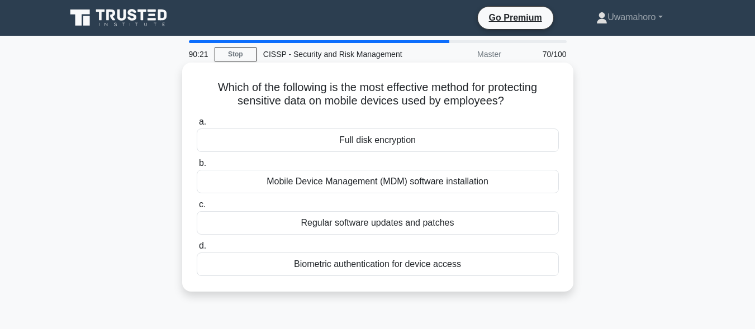
click at [344, 224] on div "Regular software updates and patches" at bounding box center [378, 222] width 362 height 23
click at [197, 208] on input "c. Regular software updates and patches" at bounding box center [197, 204] width 0 height 7
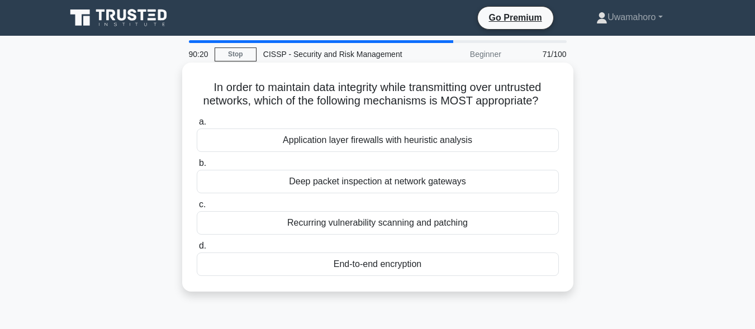
click at [345, 218] on div "Recurring vulnerability scanning and patching" at bounding box center [378, 222] width 362 height 23
click at [197, 208] on input "c. Recurring vulnerability scanning and patching" at bounding box center [197, 204] width 0 height 7
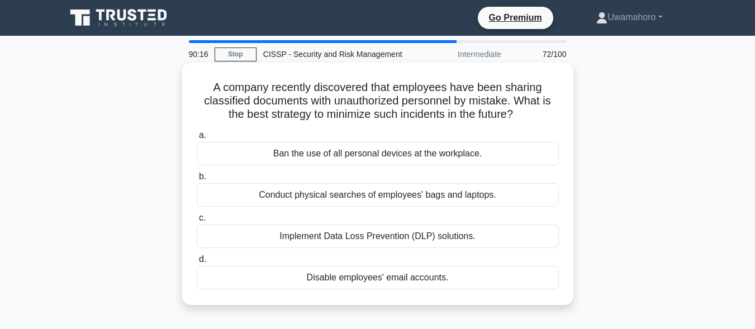
click at [341, 197] on div "Conduct physical searches of employees' bags and laptops." at bounding box center [378, 194] width 362 height 23
click at [197, 180] on input "b. Conduct physical searches of employees' bags and laptops." at bounding box center [197, 176] width 0 height 7
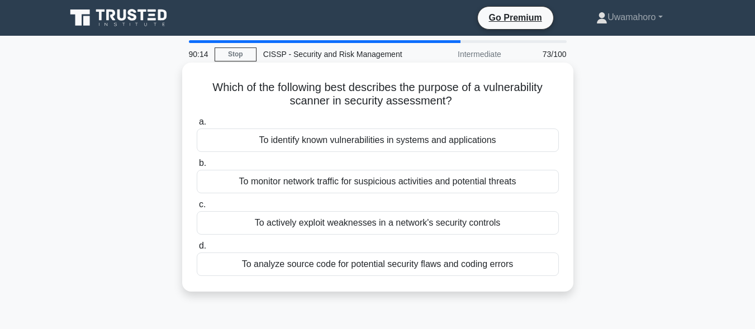
click at [354, 182] on div "To monitor network traffic for suspicious activities and potential threats" at bounding box center [378, 181] width 362 height 23
click at [197, 167] on input "b. To monitor network traffic for suspicious activities and potential threats" at bounding box center [197, 163] width 0 height 7
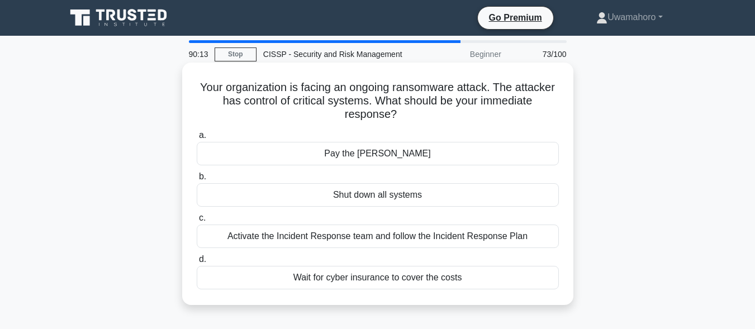
click at [362, 158] on div "Pay the ransom" at bounding box center [378, 153] width 362 height 23
click at [197, 139] on input "a. Pay the ransom" at bounding box center [197, 135] width 0 height 7
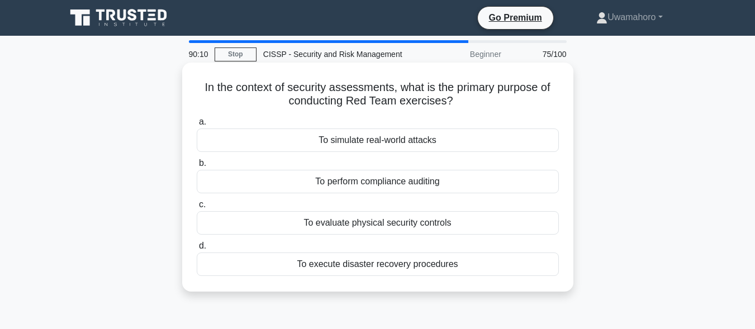
click at [405, 269] on div "To execute disaster recovery procedures" at bounding box center [378, 263] width 362 height 23
click at [197, 250] on input "d. To execute disaster recovery procedures" at bounding box center [197, 245] width 0 height 7
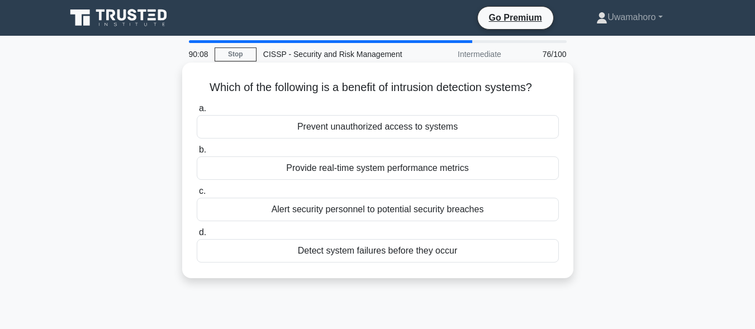
click at [416, 249] on div "Detect system failures before they occur" at bounding box center [378, 250] width 362 height 23
click at [197, 236] on input "d. Detect system failures before they occur" at bounding box center [197, 232] width 0 height 7
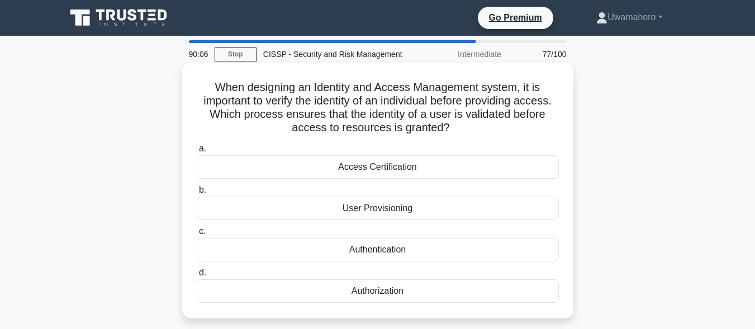
click at [417, 213] on div "User Provisioning" at bounding box center [378, 208] width 362 height 23
click at [197, 194] on input "b. User Provisioning" at bounding box center [197, 190] width 0 height 7
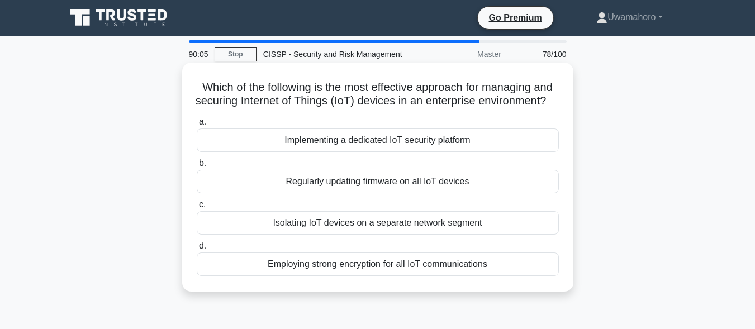
click at [412, 234] on div "Isolating IoT devices on a separate network segment" at bounding box center [378, 222] width 362 height 23
click at [197, 208] on input "c. Isolating IoT devices on a separate network segment" at bounding box center [197, 204] width 0 height 7
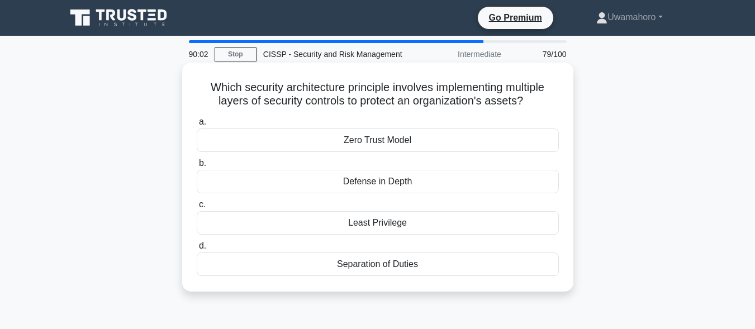
click at [403, 269] on div "Separation of Duties" at bounding box center [378, 263] width 362 height 23
click at [197, 250] on input "d. Separation of Duties" at bounding box center [197, 245] width 0 height 7
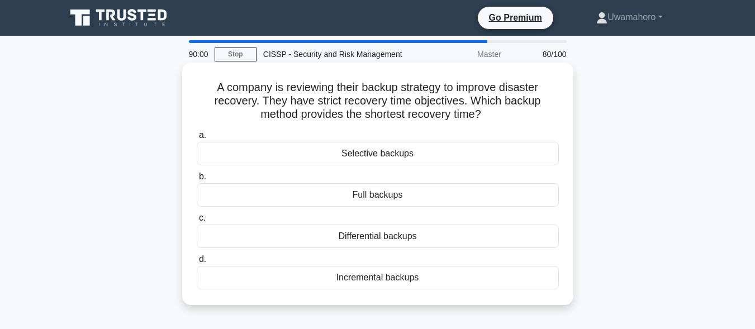
click at [399, 199] on div "Full backups" at bounding box center [378, 194] width 362 height 23
click at [197, 180] on input "b. Full backups" at bounding box center [197, 176] width 0 height 7
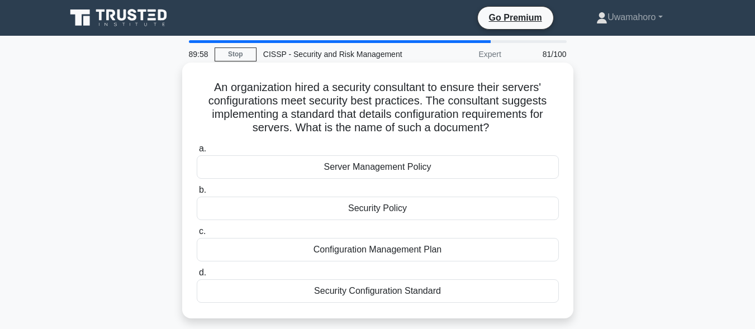
click at [392, 245] on div "Configuration Management Plan" at bounding box center [378, 249] width 362 height 23
click at [197, 235] on input "c. Configuration Management Plan" at bounding box center [197, 231] width 0 height 7
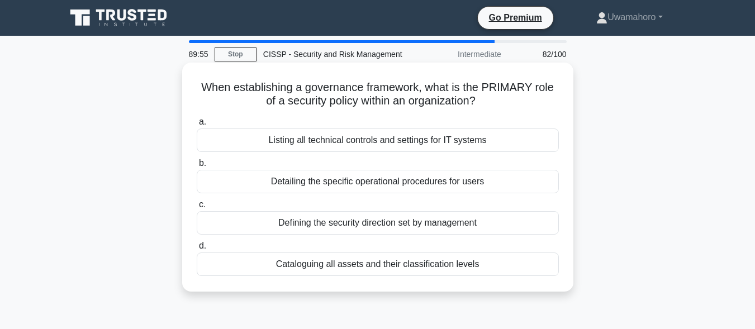
click at [394, 141] on div "Listing all technical controls and settings for IT systems" at bounding box center [378, 139] width 362 height 23
click at [197, 126] on input "a. Listing all technical controls and settings for IT systems" at bounding box center [197, 121] width 0 height 7
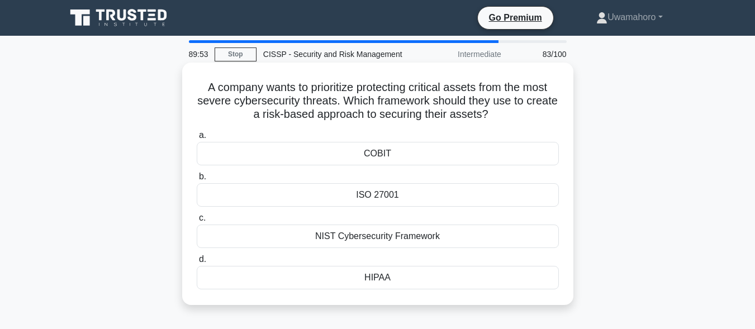
click at [379, 199] on div "ISO 27001" at bounding box center [378, 194] width 362 height 23
click at [197, 180] on input "b. ISO 27001" at bounding box center [197, 176] width 0 height 7
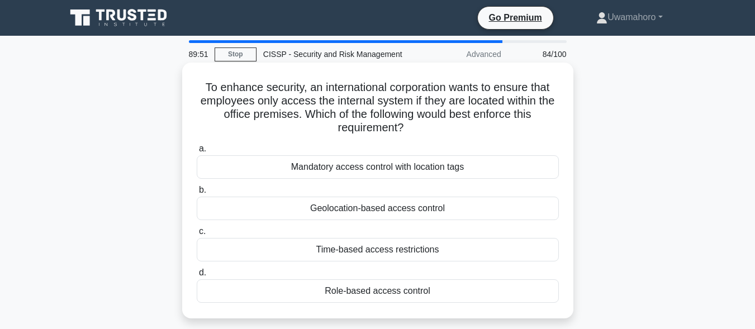
click at [376, 209] on div "Geolocation-based access control" at bounding box center [378, 208] width 362 height 23
click at [197, 194] on input "b. Geolocation-based access control" at bounding box center [197, 190] width 0 height 7
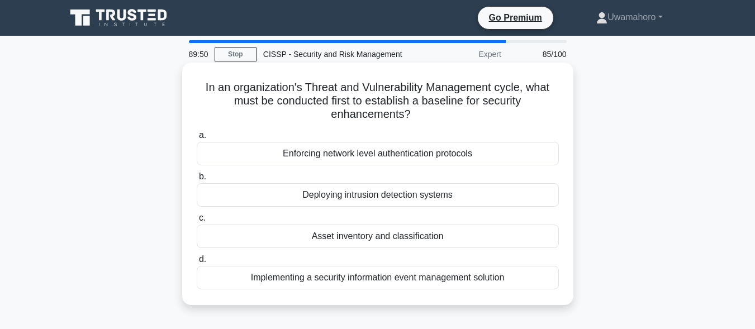
click at [369, 233] on div "Asset inventory and classification" at bounding box center [378, 236] width 362 height 23
click at [197, 222] on input "c. Asset inventory and classification" at bounding box center [197, 217] width 0 height 7
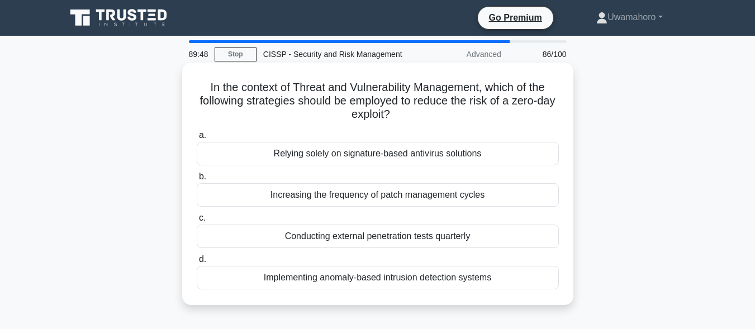
click at [369, 235] on div "Conducting external penetration tests quarterly" at bounding box center [378, 236] width 362 height 23
click at [197, 222] on input "c. Conducting external penetration tests quarterly" at bounding box center [197, 217] width 0 height 7
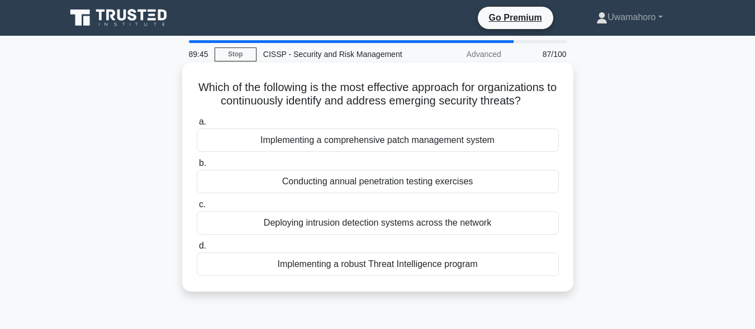
click at [392, 180] on div "Conducting annual penetration testing exercises" at bounding box center [378, 181] width 362 height 23
click at [197, 167] on input "b. Conducting annual penetration testing exercises" at bounding box center [197, 163] width 0 height 7
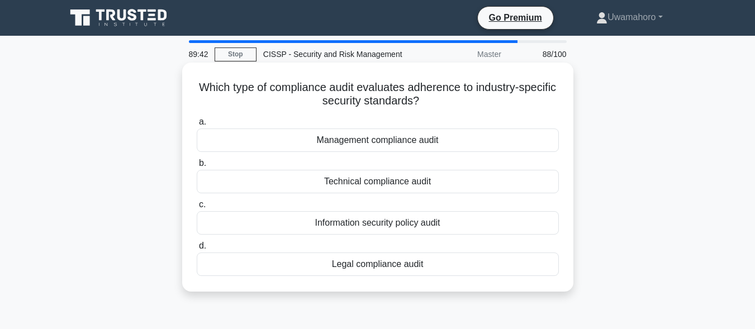
click at [379, 227] on div "Information security policy audit" at bounding box center [378, 222] width 362 height 23
click at [197, 208] on input "c. Information security policy audit" at bounding box center [197, 204] width 0 height 7
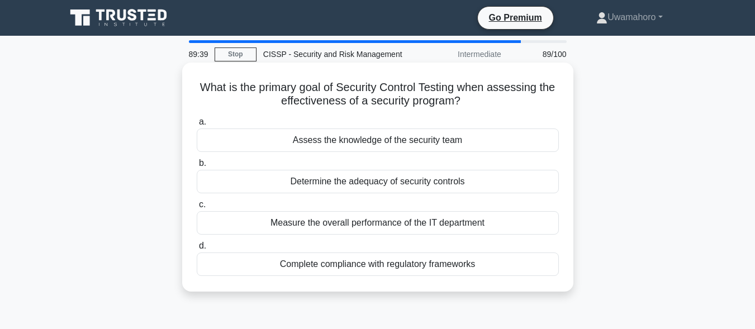
click at [400, 184] on div "Determine the adequacy of security controls" at bounding box center [378, 181] width 362 height 23
click at [197, 167] on input "b. Determine the adequacy of security controls" at bounding box center [197, 163] width 0 height 7
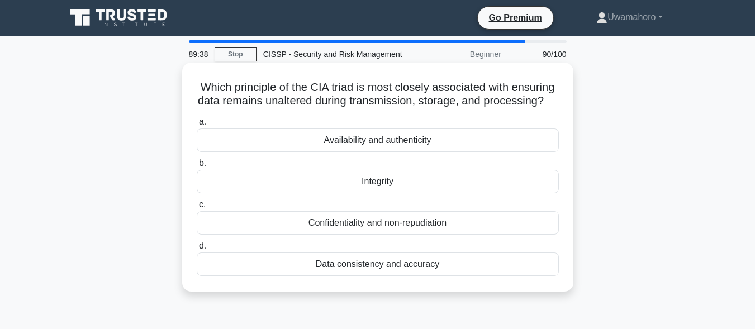
click at [397, 193] on div "Integrity" at bounding box center [378, 181] width 362 height 23
click at [197, 167] on input "b. Integrity" at bounding box center [197, 163] width 0 height 7
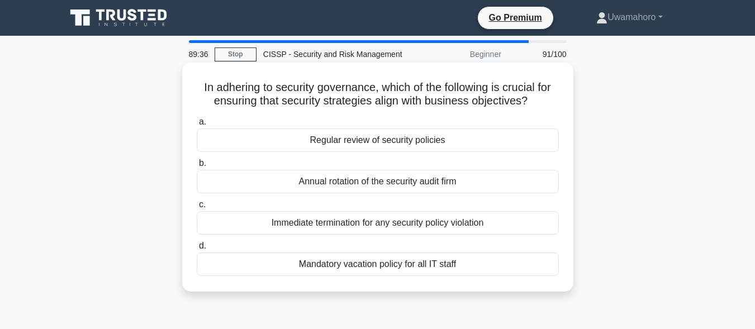
click at [395, 184] on div "Annual rotation of the security audit firm" at bounding box center [378, 181] width 362 height 23
click at [197, 167] on input "b. Annual rotation of the security audit firm" at bounding box center [197, 163] width 0 height 7
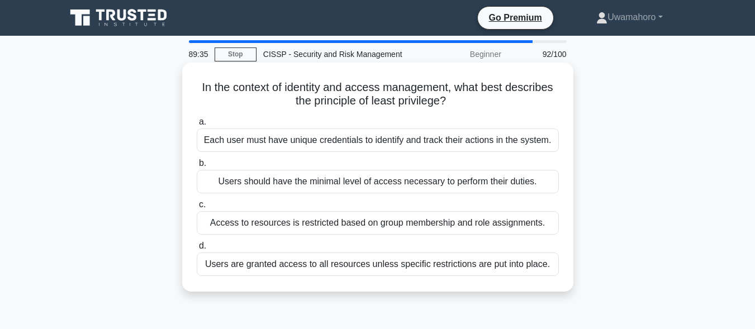
click at [392, 225] on div "Access to resources is restricted based on group membership and role assignment…" at bounding box center [378, 222] width 362 height 23
click at [197, 208] on input "c. Access to resources is restricted based on group membership and role assignm…" at bounding box center [197, 204] width 0 height 7
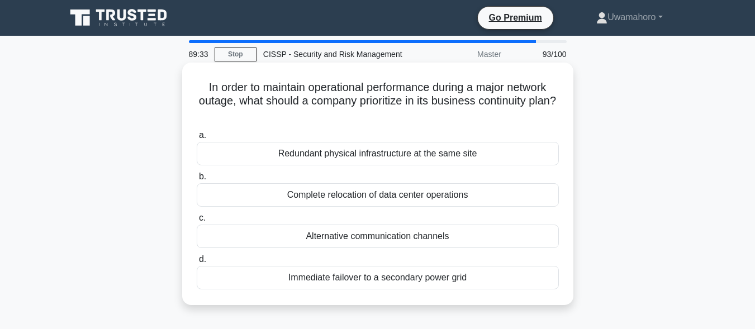
click at [392, 234] on div "Alternative communication channels" at bounding box center [378, 236] width 362 height 23
click at [197, 222] on input "c. Alternative communication channels" at bounding box center [197, 217] width 0 height 7
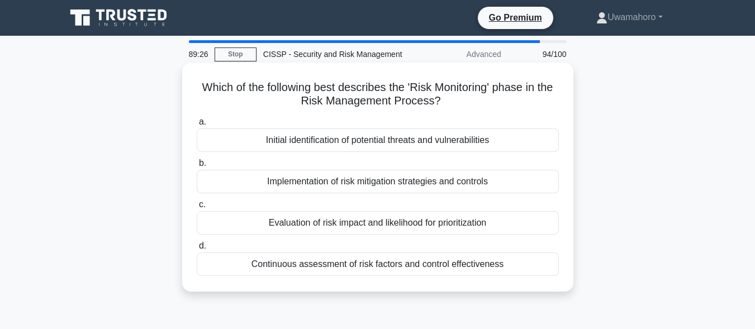
click at [397, 226] on div "Evaluation of risk impact and likelihood for prioritization" at bounding box center [378, 222] width 362 height 23
click at [197, 208] on input "c. Evaluation of risk impact and likelihood for prioritization" at bounding box center [197, 204] width 0 height 7
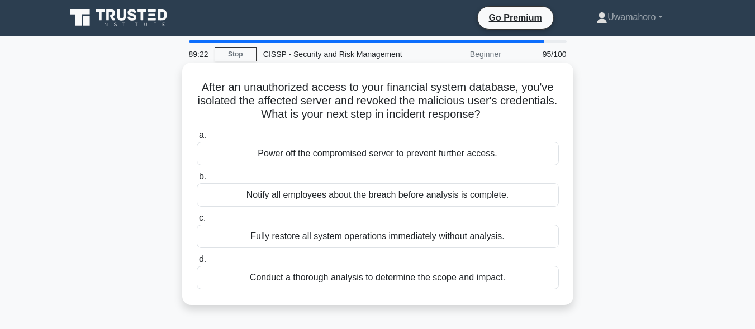
click at [411, 196] on div "Notify all employees about the breach before analysis is complete." at bounding box center [378, 194] width 362 height 23
click at [197, 180] on input "b. Notify all employees about the breach before analysis is complete." at bounding box center [197, 176] width 0 height 7
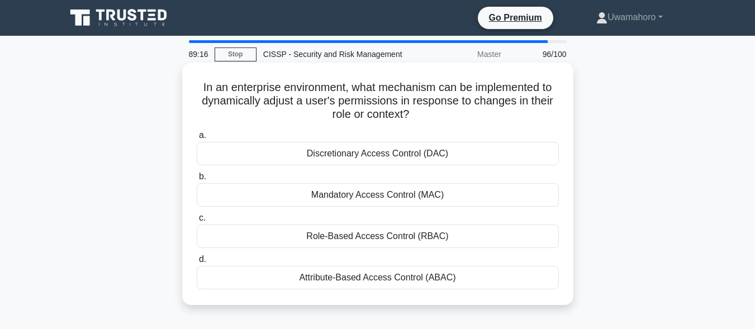
click at [414, 197] on div "Mandatory Access Control (MAC)" at bounding box center [378, 194] width 362 height 23
click at [197, 180] on input "b. Mandatory Access Control (MAC)" at bounding box center [197, 176] width 0 height 7
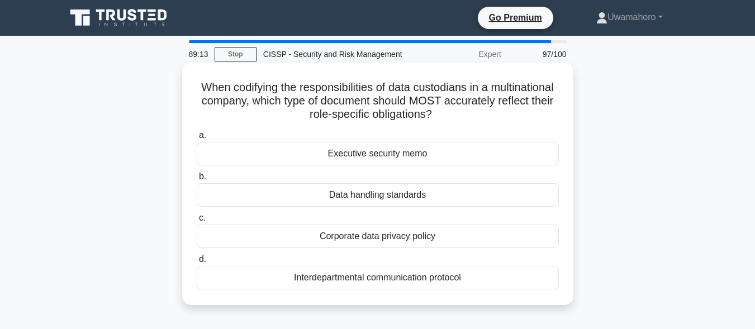
click at [386, 241] on div "Corporate data privacy policy" at bounding box center [378, 236] width 362 height 23
click at [197, 222] on input "c. Corporate data privacy policy" at bounding box center [197, 217] width 0 height 7
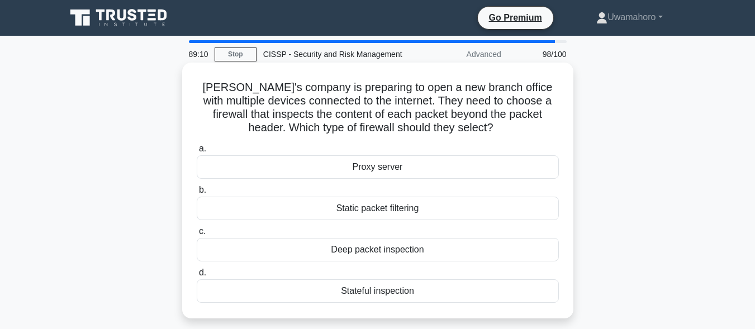
click at [396, 214] on div "Static packet filtering" at bounding box center [378, 208] width 362 height 23
click at [197, 194] on input "b. Static packet filtering" at bounding box center [197, 190] width 0 height 7
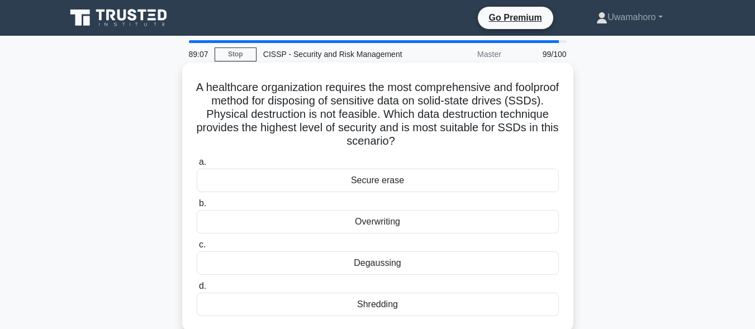
click at [390, 258] on div "Degaussing" at bounding box center [378, 262] width 362 height 23
click at [197, 249] on input "c. Degaussing" at bounding box center [197, 244] width 0 height 7
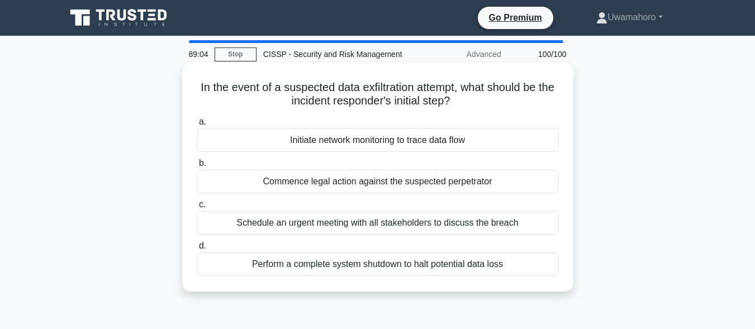
click at [399, 223] on div "Schedule an urgent meeting with all stakeholders to discuss the breach" at bounding box center [378, 222] width 362 height 23
click at [197, 208] on input "c. Schedule an urgent meeting with all stakeholders to discuss the breach" at bounding box center [197, 204] width 0 height 7
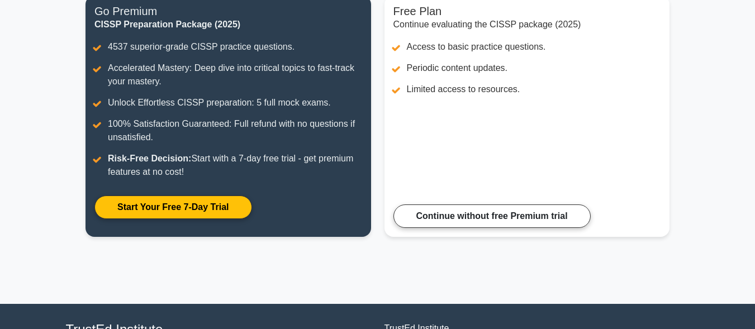
scroll to position [159, 0]
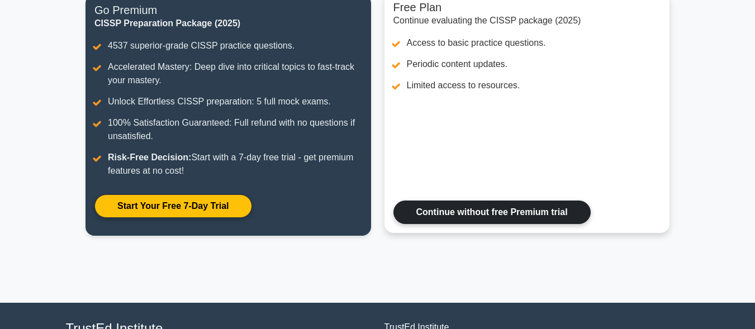
click at [557, 211] on link "Continue without free Premium trial" at bounding box center [491, 212] width 197 height 23
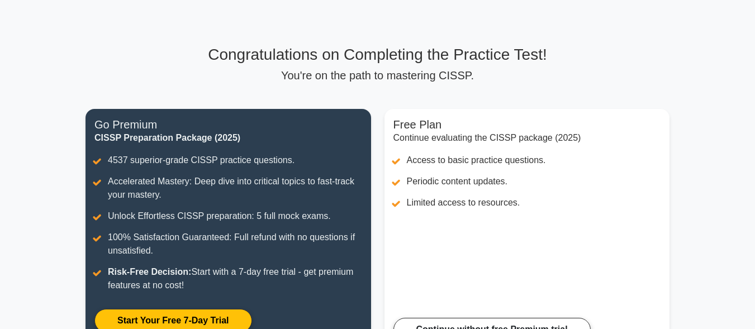
scroll to position [0, 0]
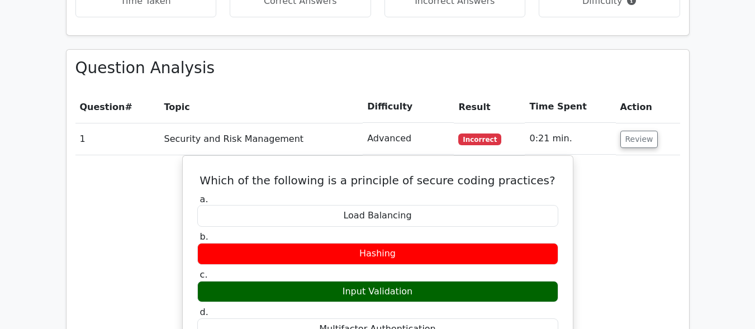
scroll to position [410, 0]
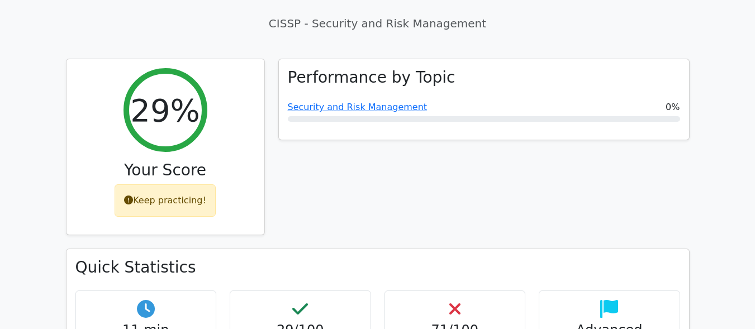
drag, startPoint x: 753, startPoint y: 42, endPoint x: 762, endPoint y: 49, distance: 11.2
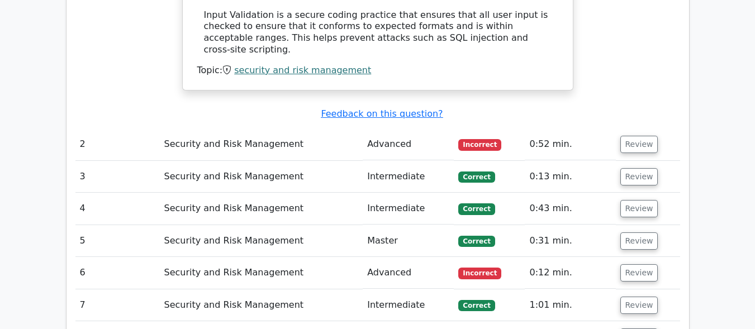
scroll to position [1150, 0]
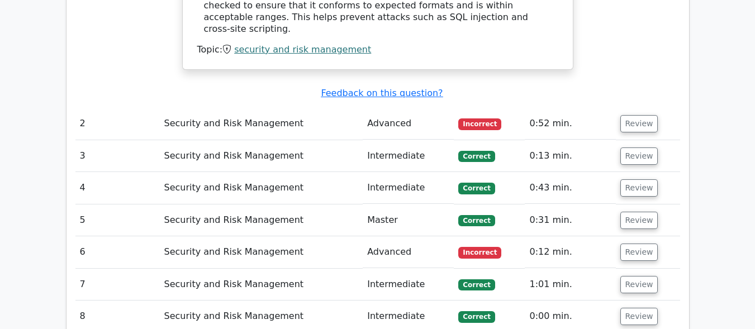
click at [483, 118] on span "Incorrect" at bounding box center [479, 123] width 43 height 11
click at [620, 115] on button "Review" at bounding box center [639, 123] width 38 height 17
click at [390, 108] on td "Advanced" at bounding box center [408, 124] width 91 height 32
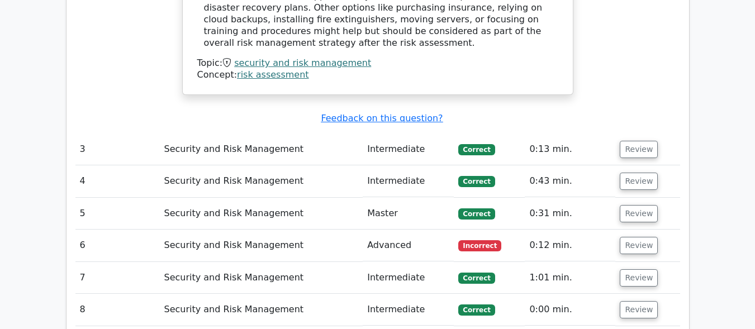
scroll to position [1585, 0]
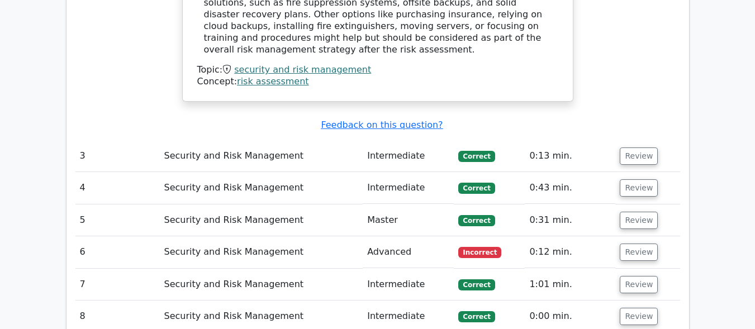
click at [470, 151] on span "Correct" at bounding box center [476, 156] width 36 height 11
click at [416, 140] on td "Intermediate" at bounding box center [408, 156] width 91 height 32
click at [394, 140] on td "Intermediate" at bounding box center [408, 156] width 91 height 32
click at [476, 151] on span "Correct" at bounding box center [476, 156] width 36 height 11
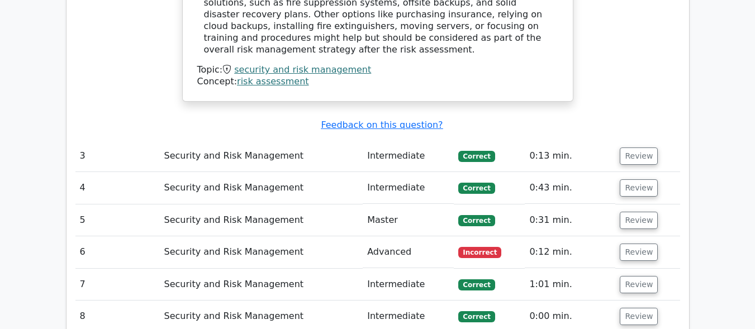
click at [476, 151] on span "Correct" at bounding box center [476, 156] width 36 height 11
click at [496, 140] on td "Correct" at bounding box center [489, 156] width 71 height 32
click at [620, 147] on button "Review" at bounding box center [638, 155] width 38 height 17
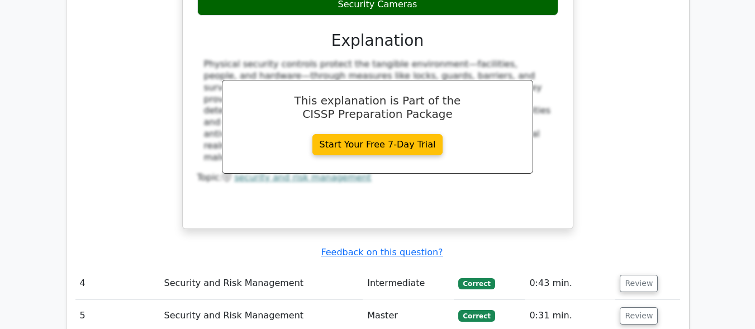
scroll to position [1961, 0]
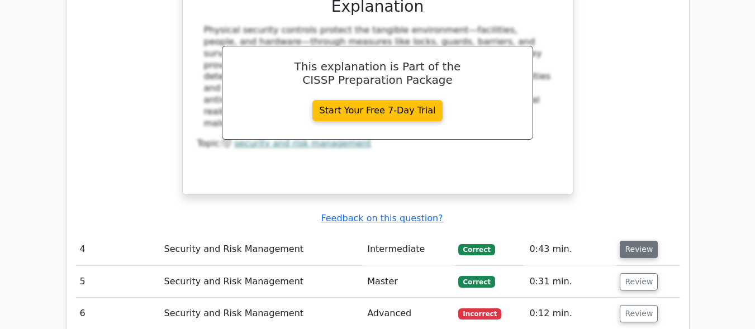
click at [625, 241] on button "Review" at bounding box center [638, 249] width 38 height 17
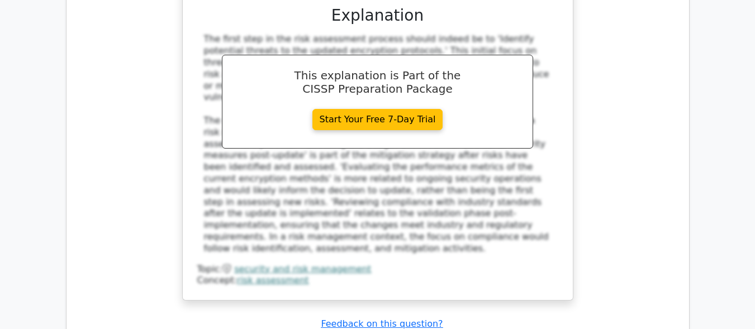
scroll to position [2499, 0]
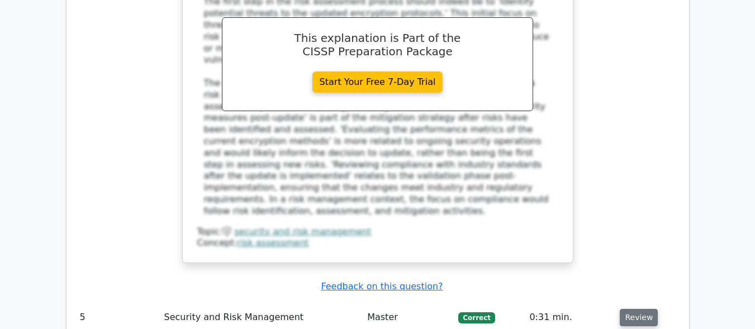
click at [643, 309] on button "Review" at bounding box center [638, 317] width 38 height 17
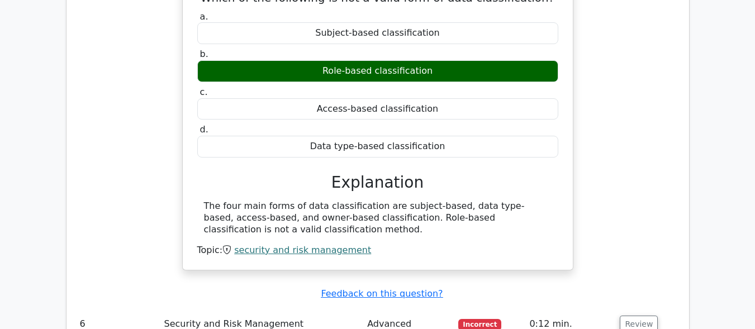
scroll to position [2878, 0]
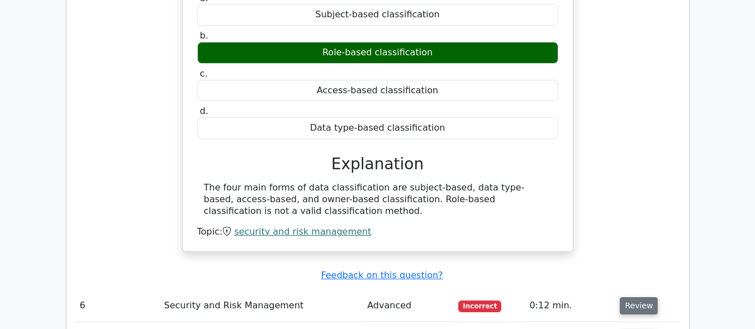
click at [640, 297] on button "Review" at bounding box center [638, 305] width 38 height 17
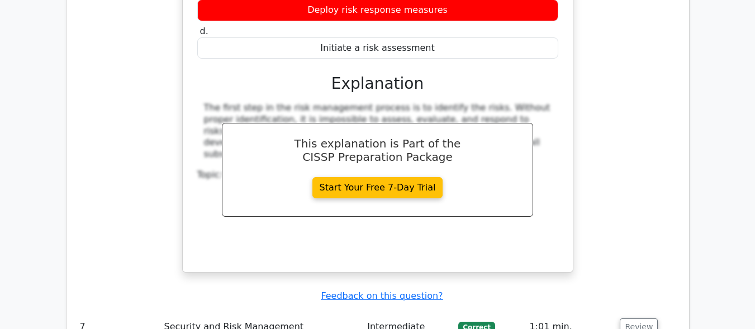
scroll to position [3348, 0]
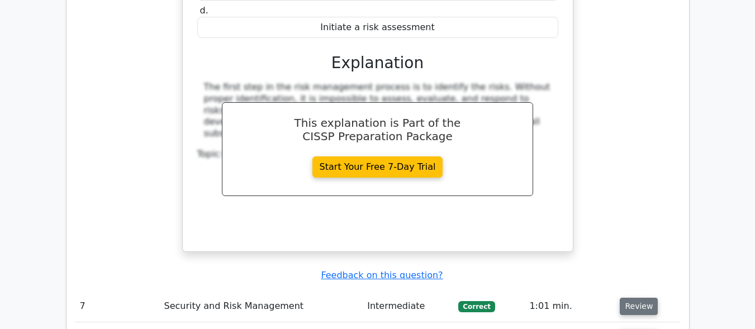
click at [634, 298] on button "Review" at bounding box center [638, 306] width 38 height 17
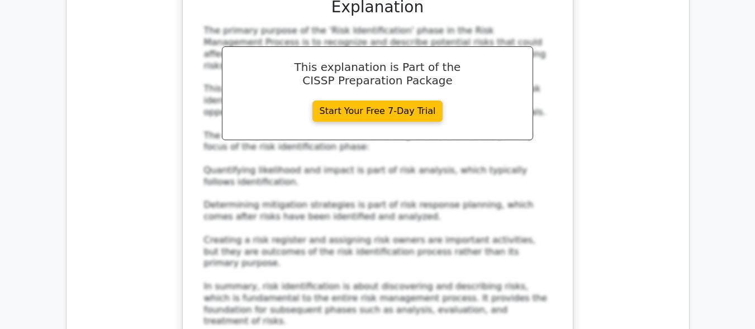
scroll to position [3951, 0]
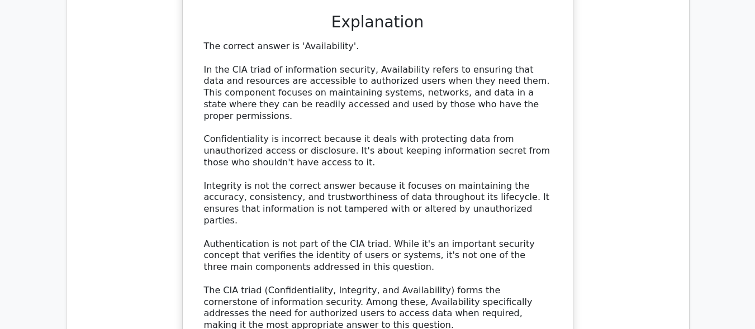
scroll to position [4599, 0]
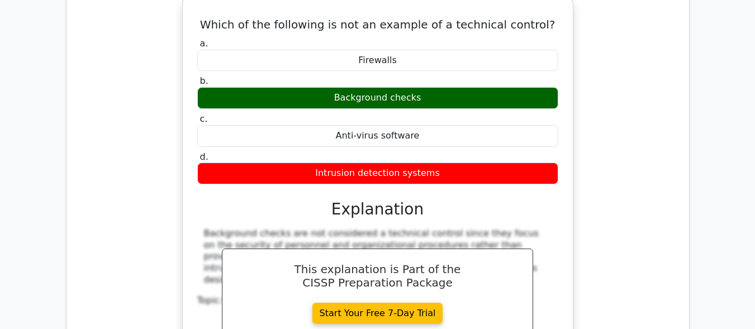
scroll to position [5046, 0]
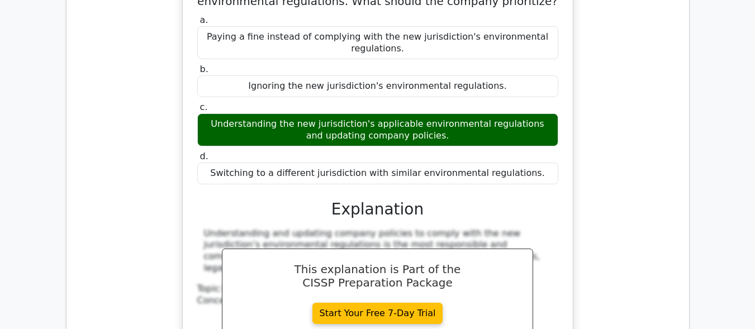
scroll to position [5582, 0]
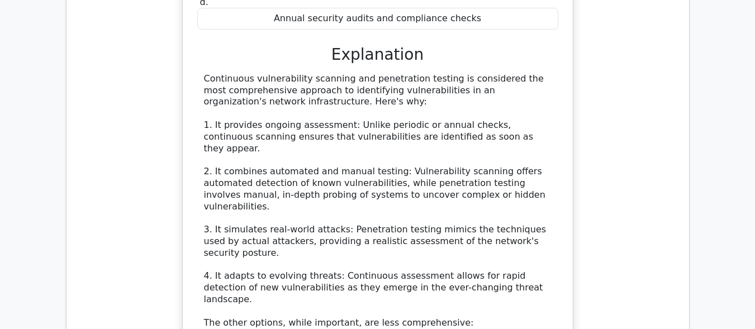
scroll to position [6230, 0]
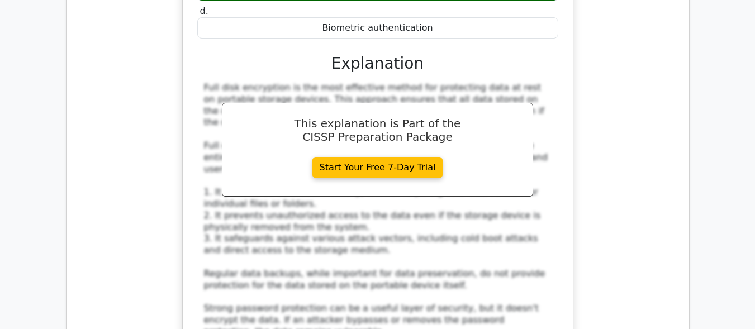
scroll to position [6945, 0]
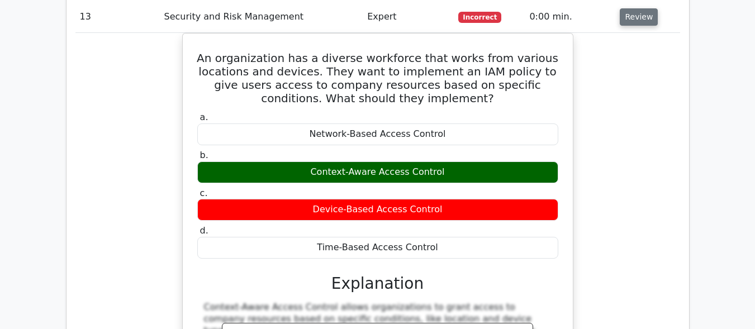
scroll to position [7481, 0]
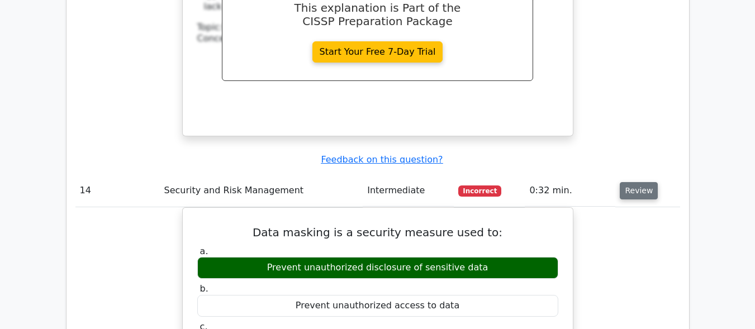
scroll to position [7839, 0]
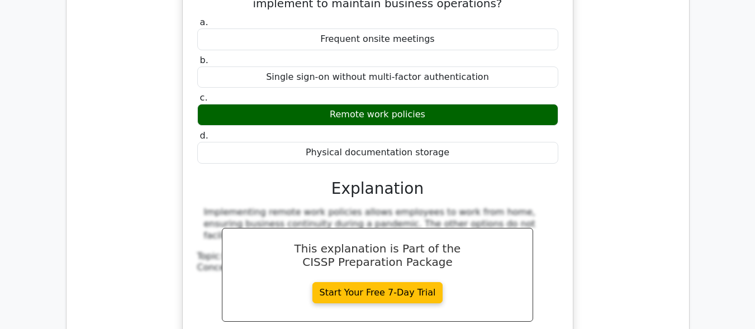
scroll to position [8442, 0]
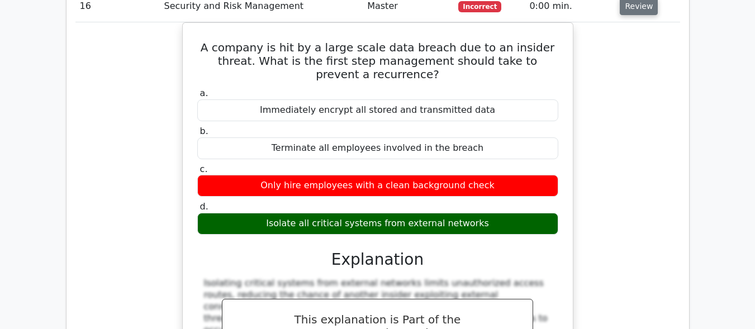
scroll to position [8866, 0]
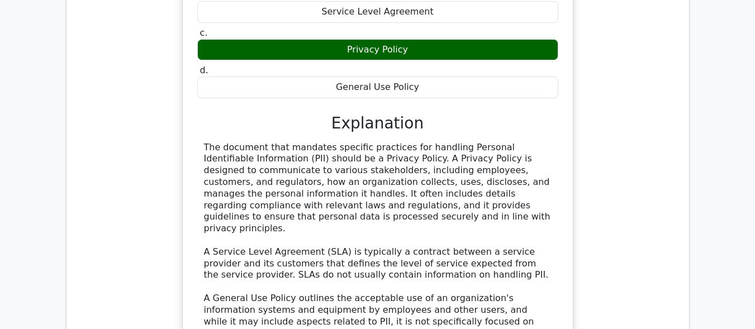
scroll to position [9559, 0]
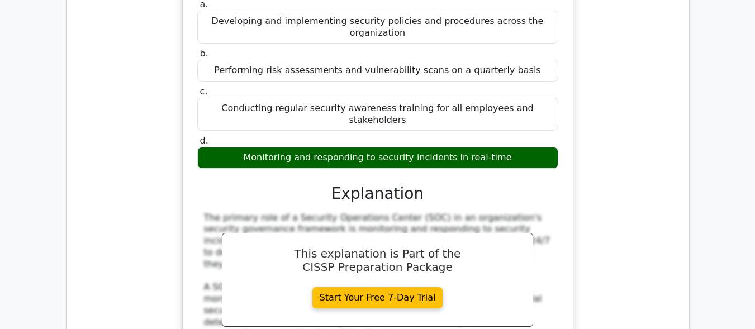
scroll to position [10140, 0]
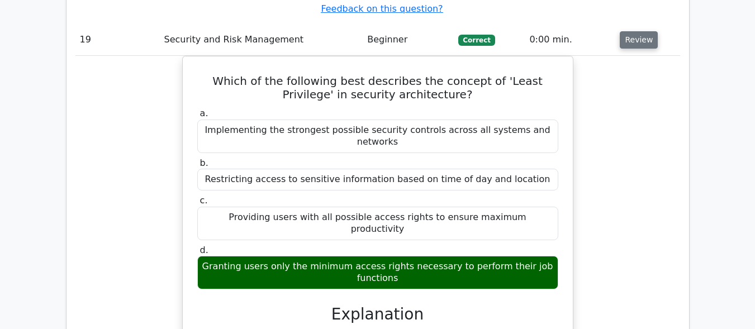
scroll to position [10743, 0]
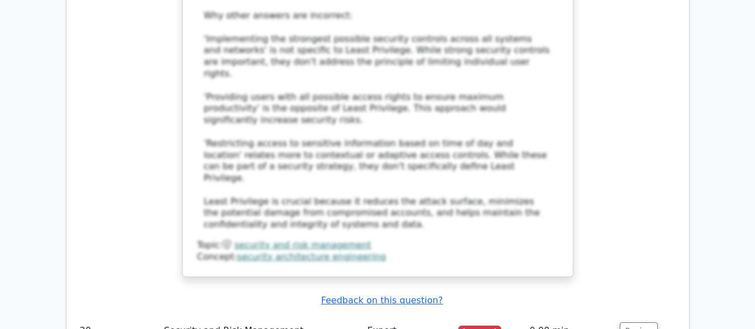
scroll to position [11212, 0]
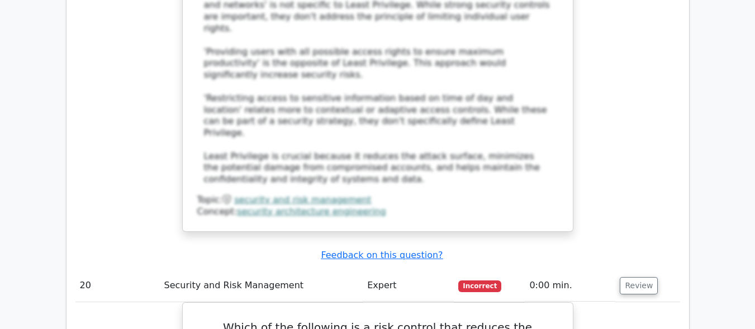
scroll to position [11257, 0]
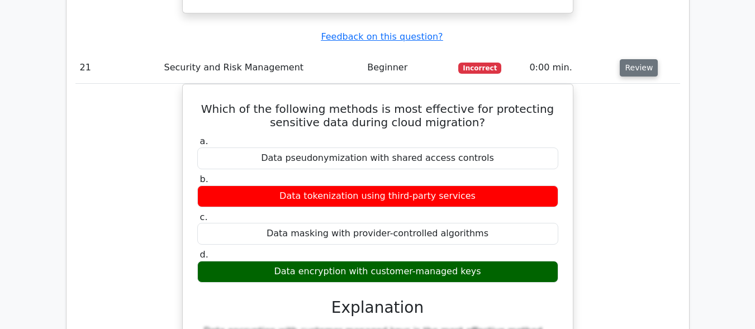
scroll to position [11950, 0]
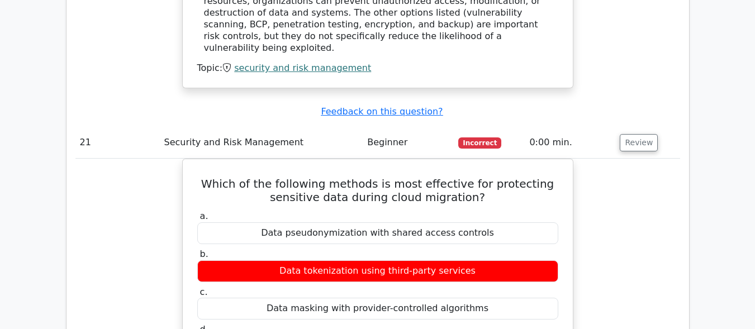
scroll to position [11838, 0]
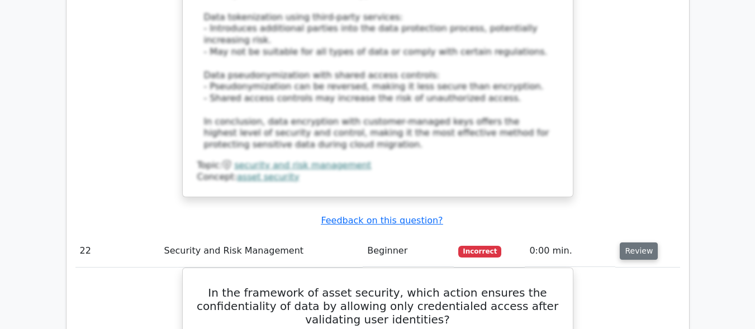
scroll to position [12464, 0]
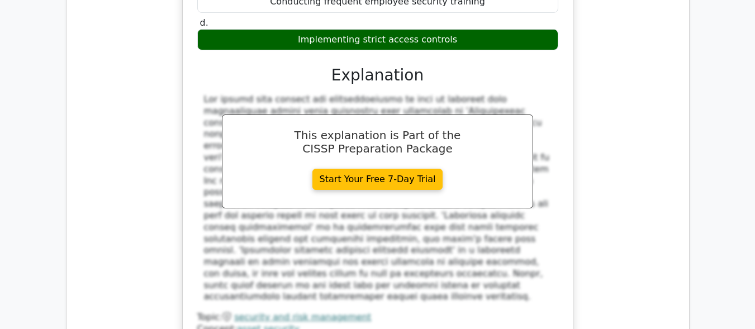
scroll to position [12888, 0]
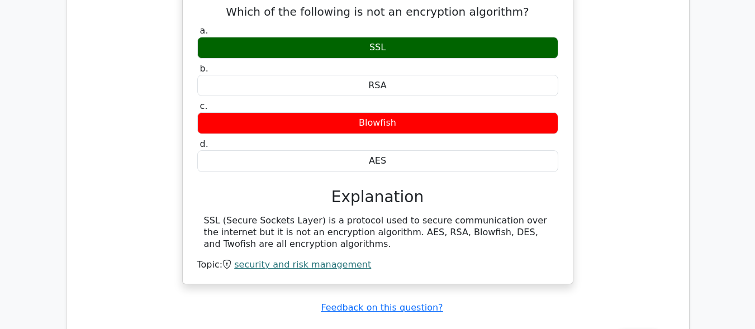
scroll to position [13313, 0]
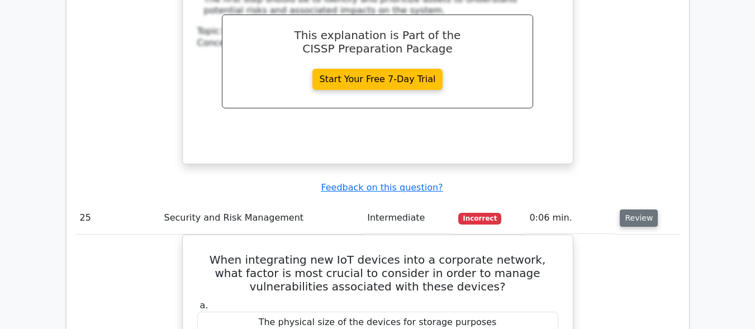
scroll to position [13961, 0]
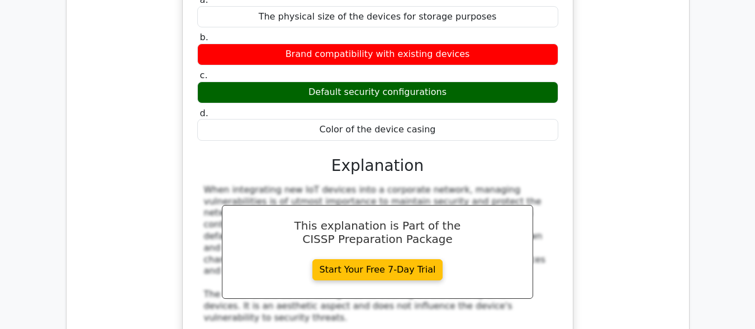
scroll to position [14251, 0]
